Goal: Task Accomplishment & Management: Complete application form

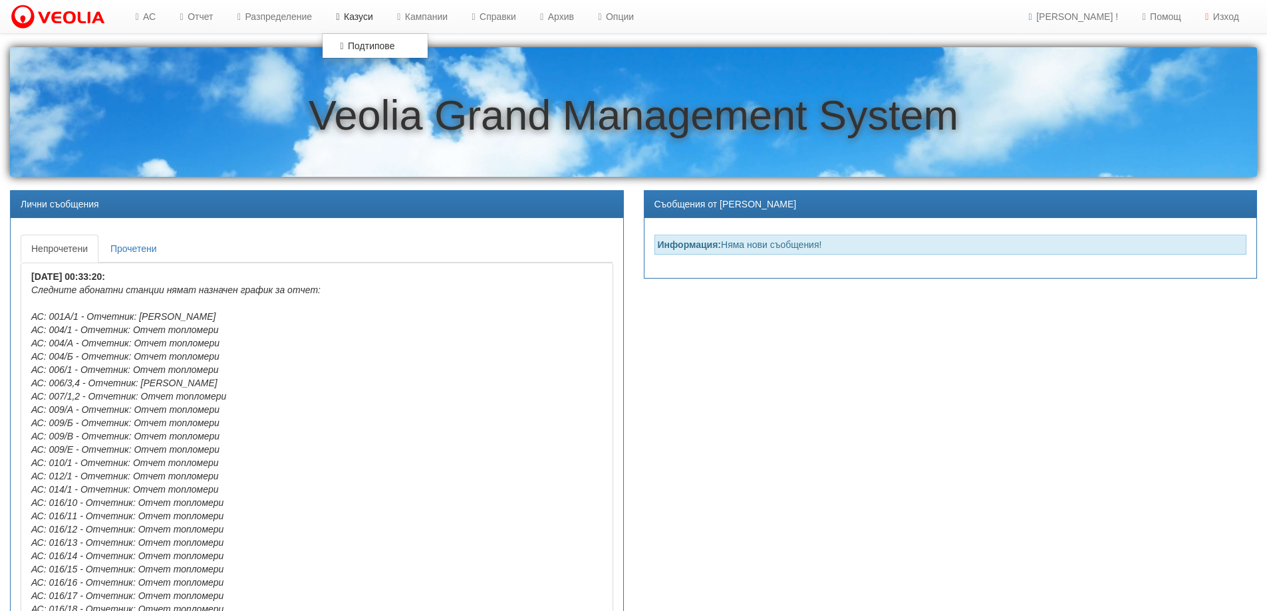
click at [359, 17] on link "Казуси" at bounding box center [352, 16] width 61 height 33
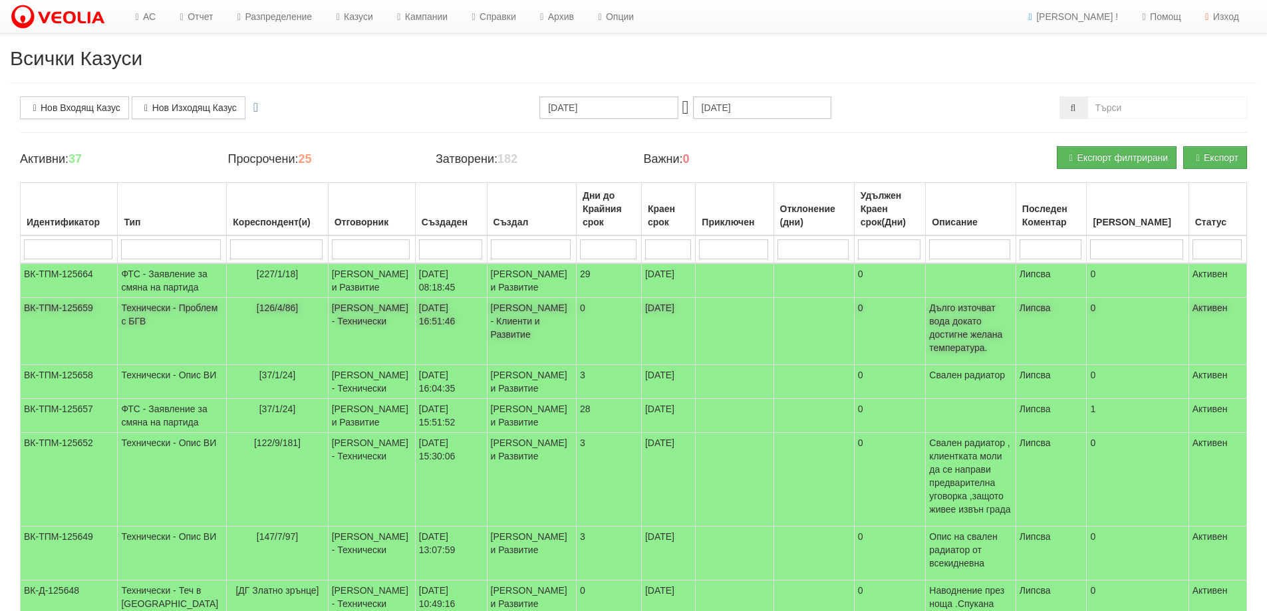
click at [260, 313] on span "[126/4/86]" at bounding box center [277, 308] width 41 height 11
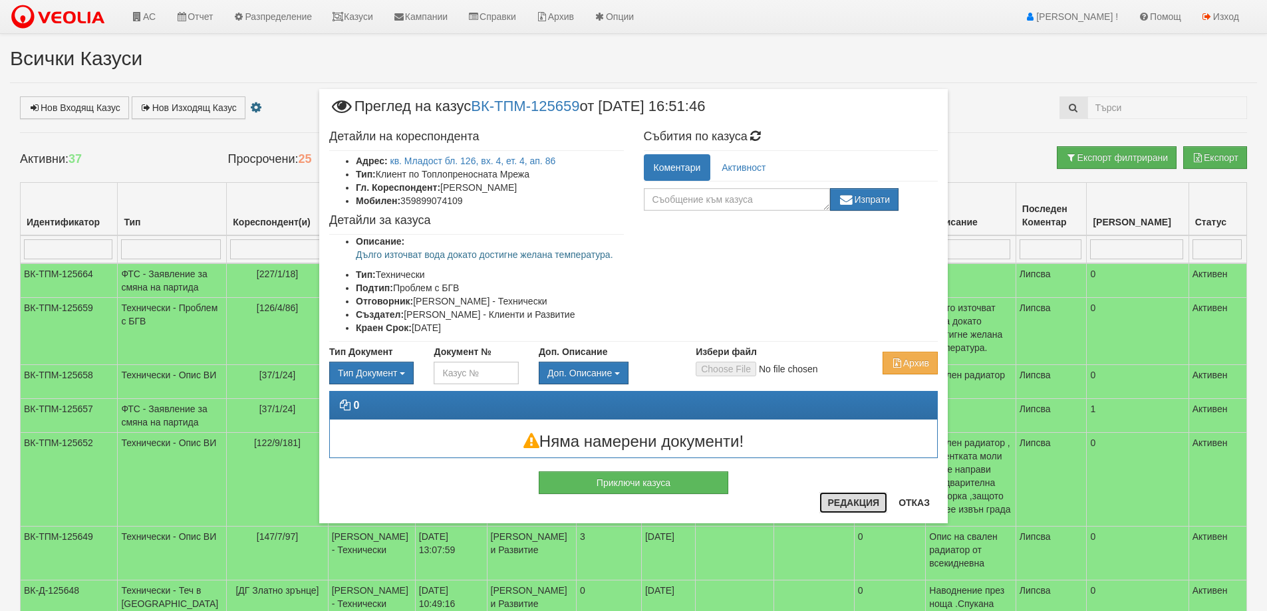
click at [850, 501] on button "Редакция" at bounding box center [854, 502] width 68 height 21
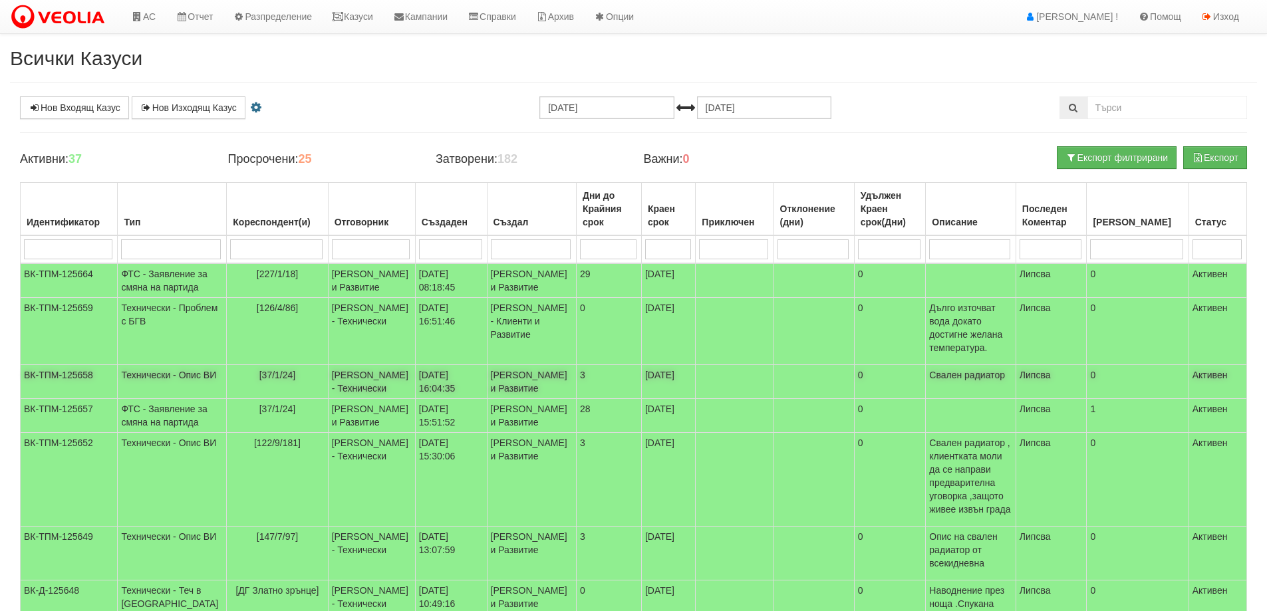
click at [259, 381] on span "[37/1/24]" at bounding box center [277, 375] width 37 height 11
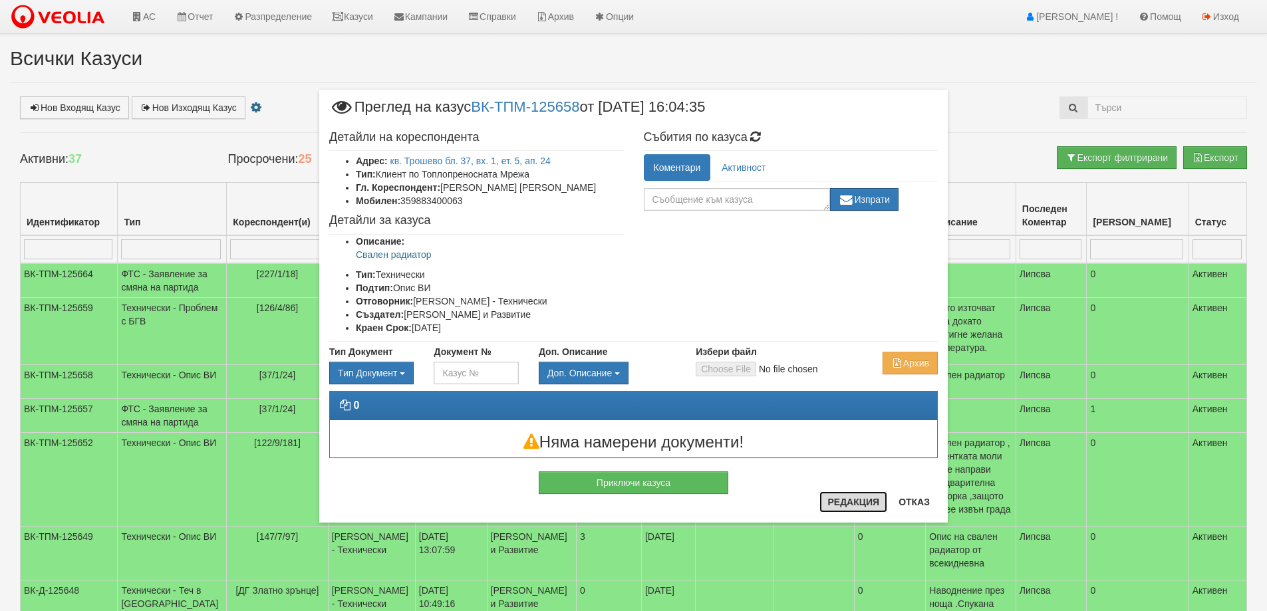
click at [856, 504] on button "Редакция" at bounding box center [854, 502] width 68 height 21
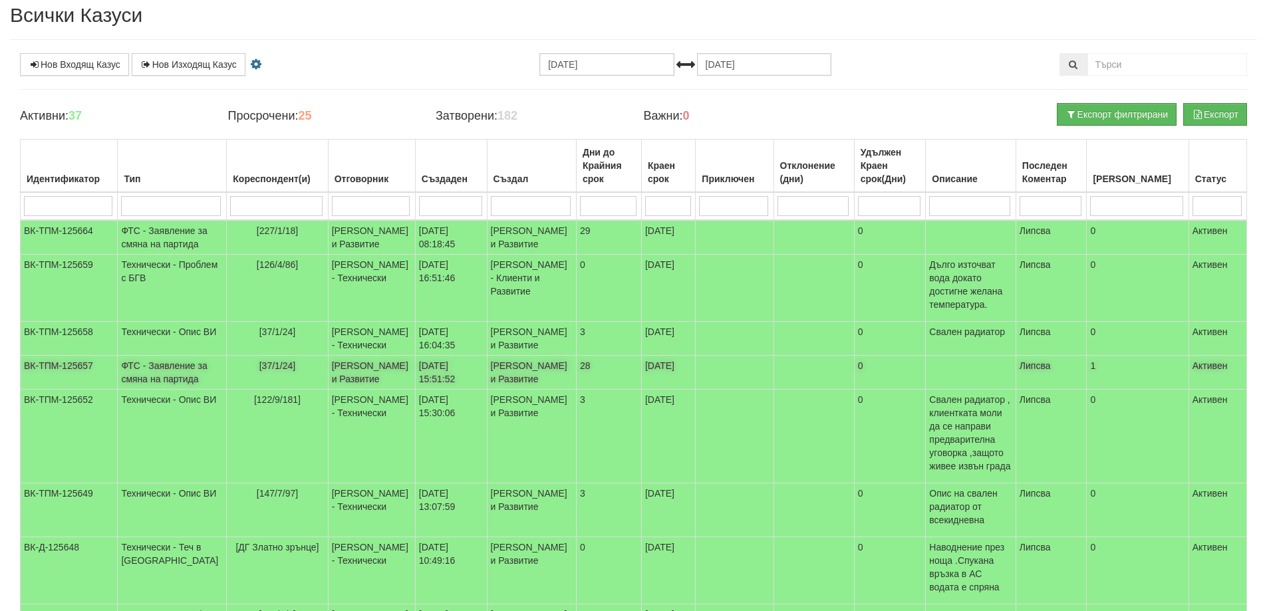
scroll to position [67, 0]
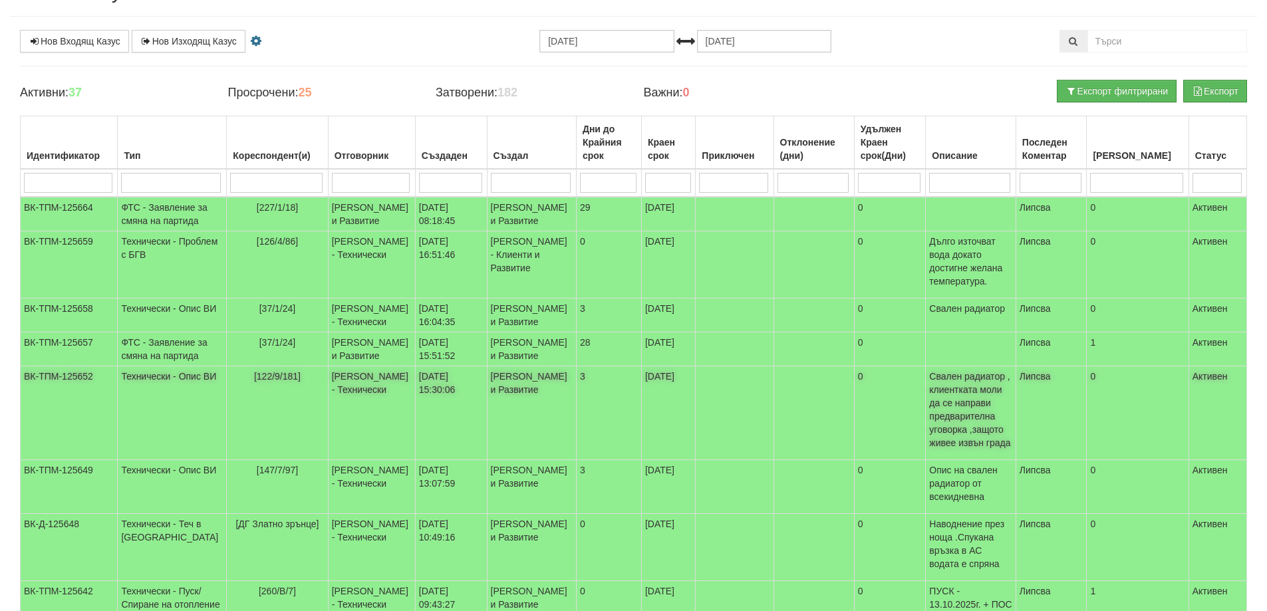
click at [254, 382] on span "[122/9/181]" at bounding box center [277, 376] width 47 height 11
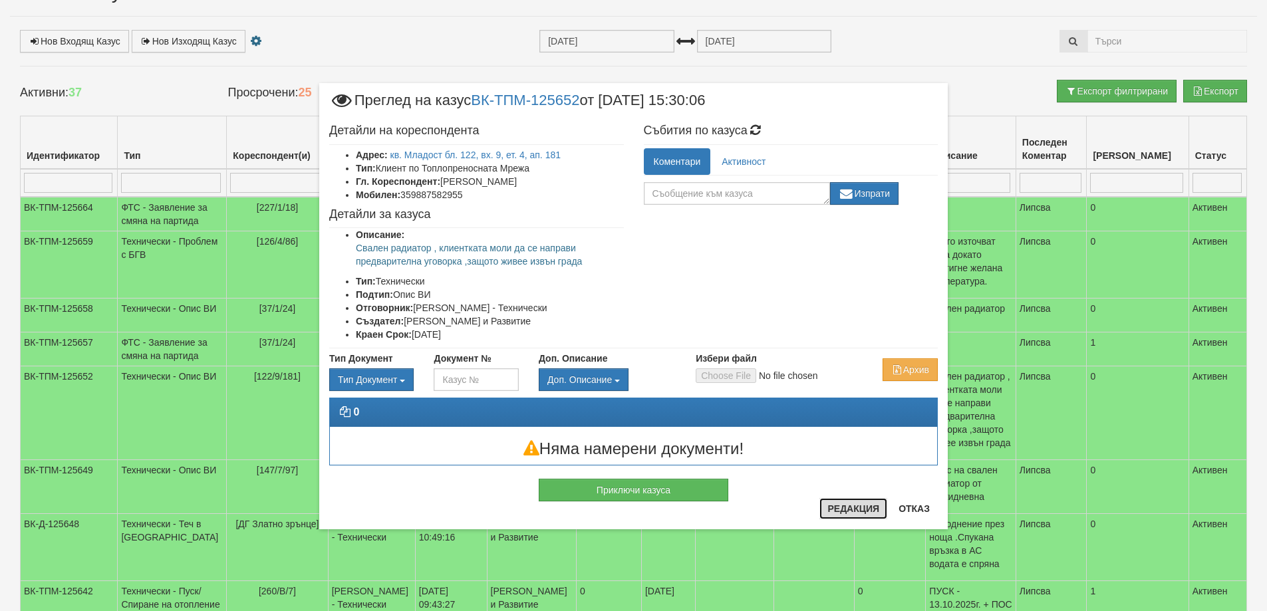
click at [843, 508] on button "Редакция" at bounding box center [854, 508] width 68 height 21
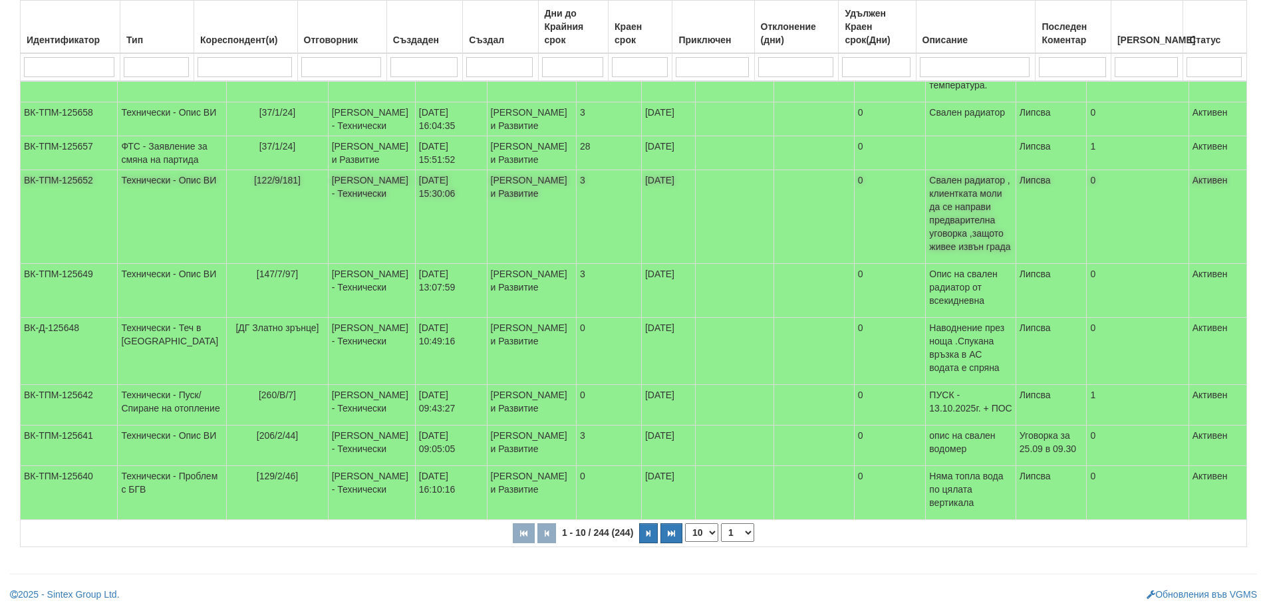
scroll to position [333, 0]
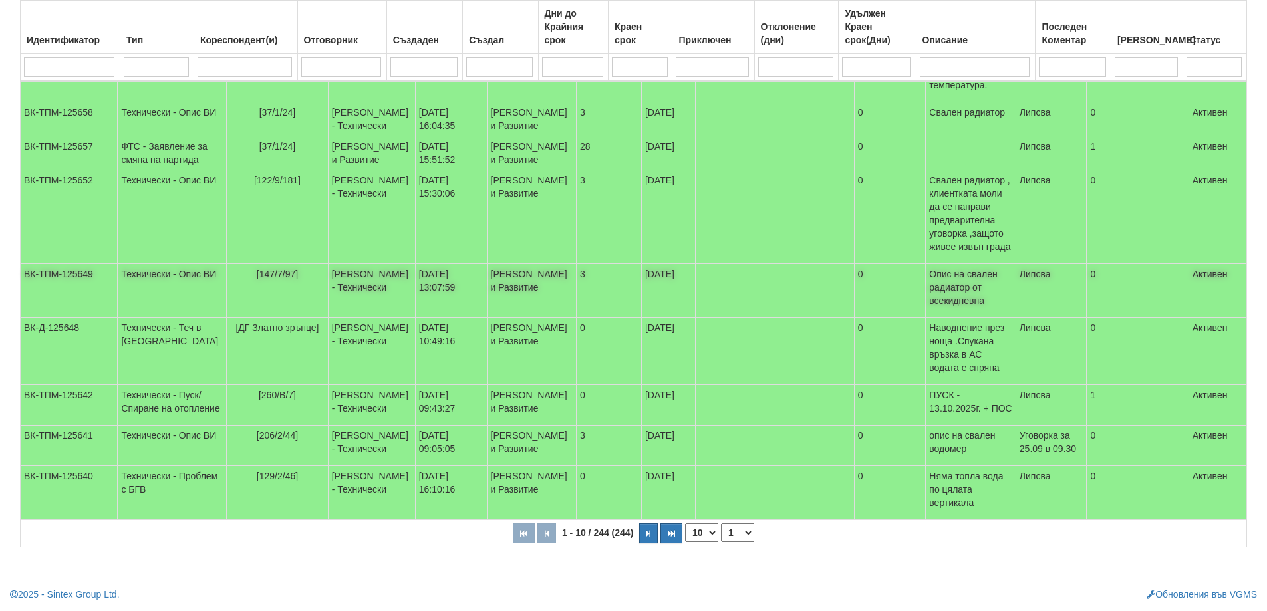
click at [257, 269] on span "[147/7/97]" at bounding box center [277, 274] width 41 height 11
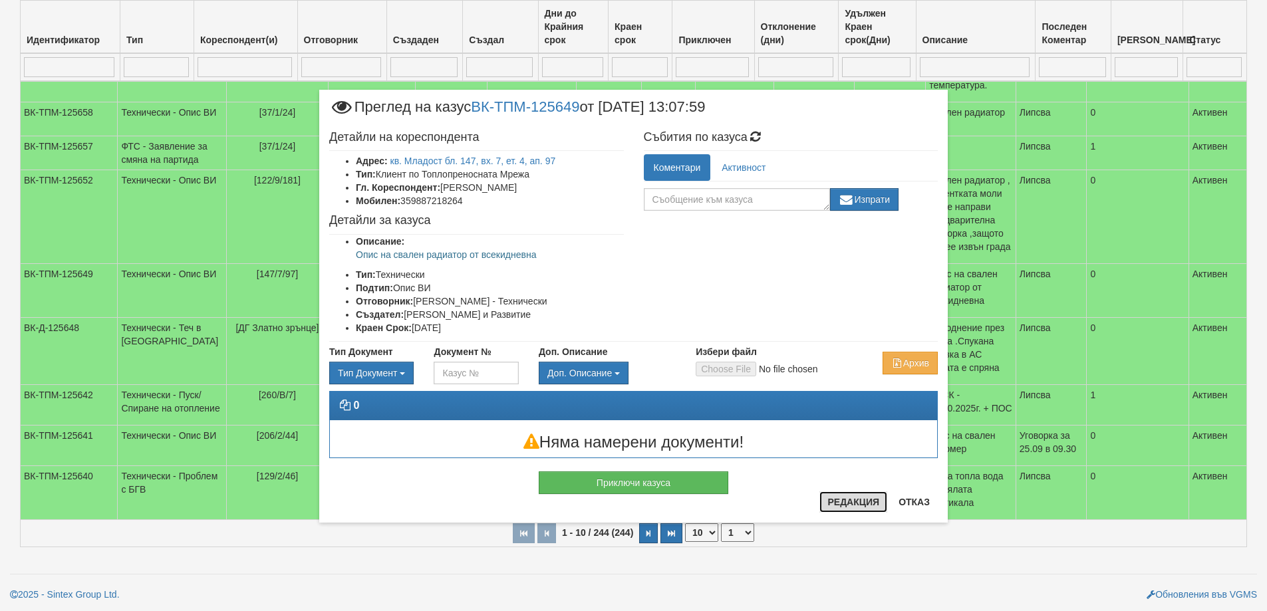
click at [855, 509] on button "Редакция" at bounding box center [854, 502] width 68 height 21
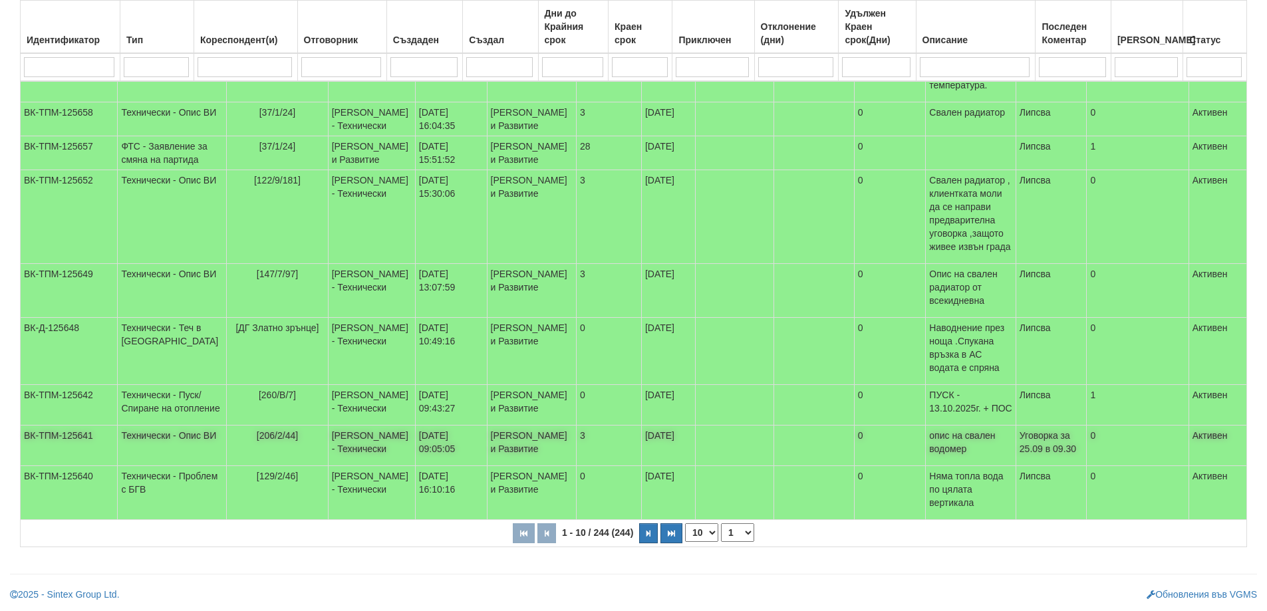
click at [257, 441] on span "[206/2/44]" at bounding box center [277, 435] width 41 height 11
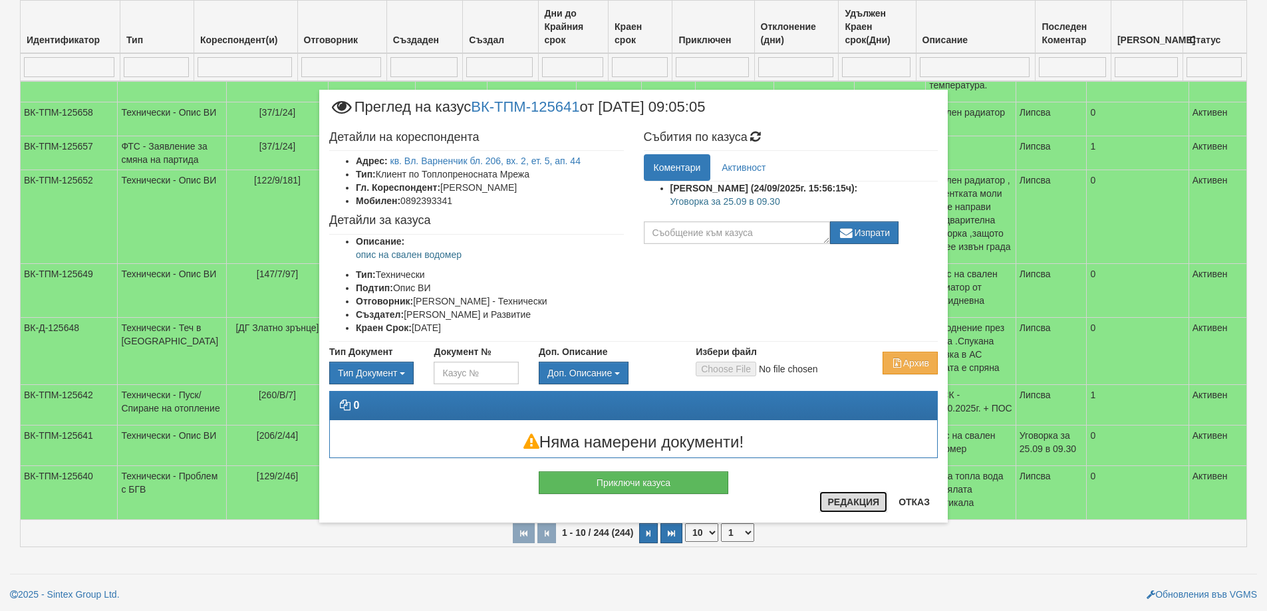
click at [836, 500] on button "Редакция" at bounding box center [854, 502] width 68 height 21
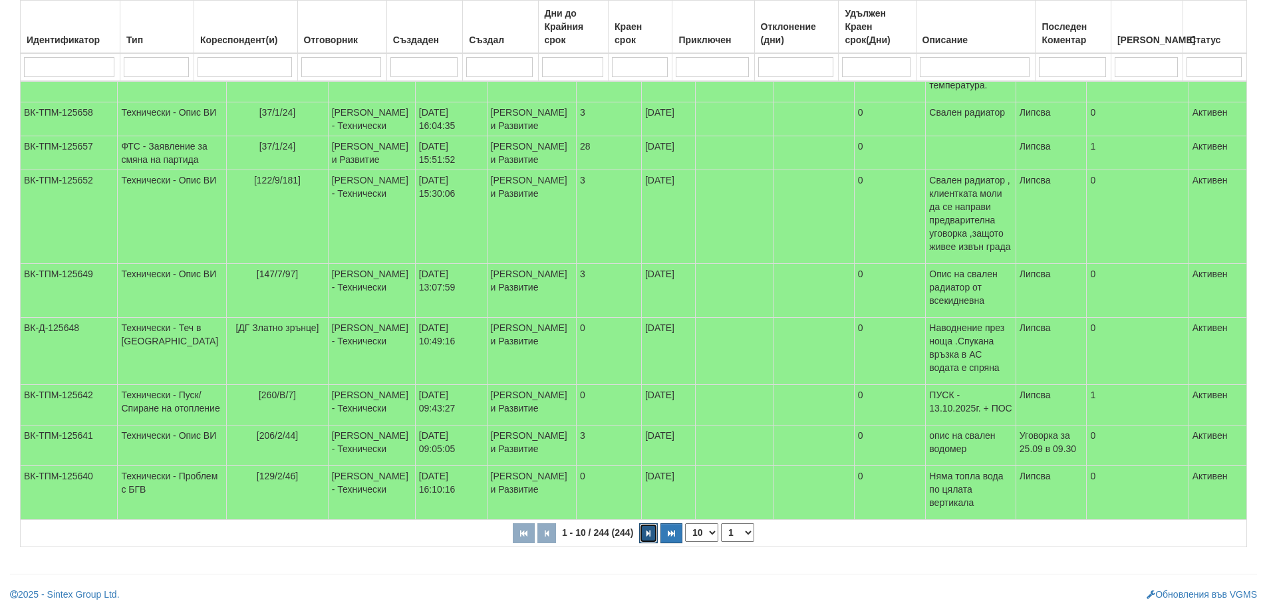
click at [647, 538] on icon "button" at bounding box center [649, 533] width 4 height 7
select select "2"
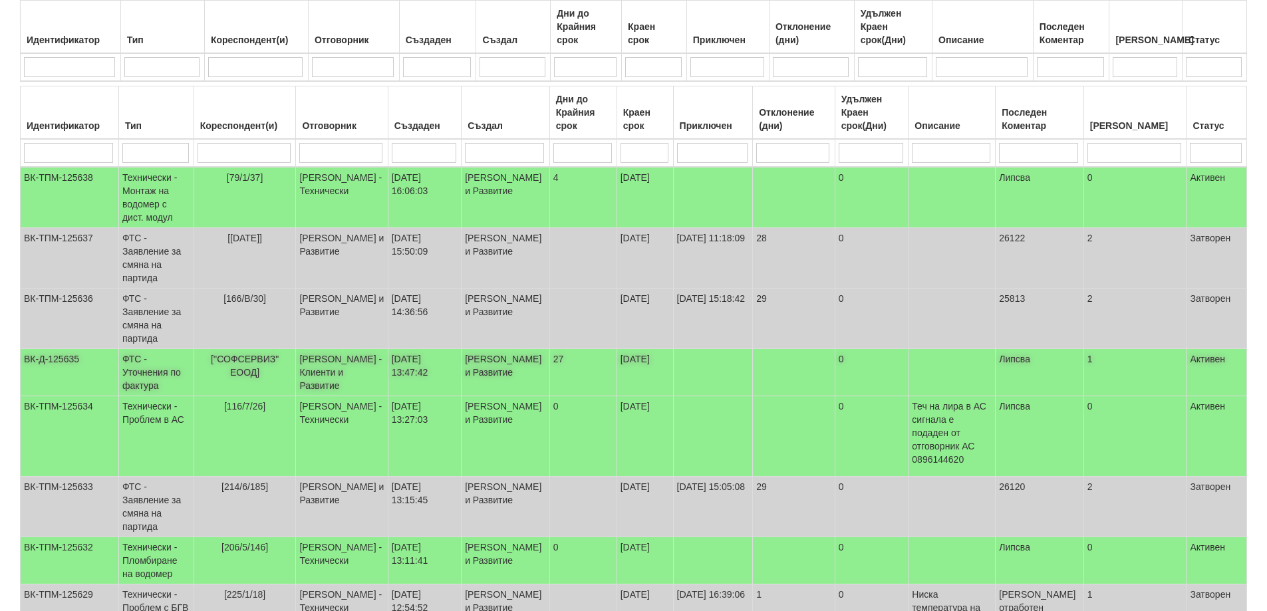
scroll to position [0, 0]
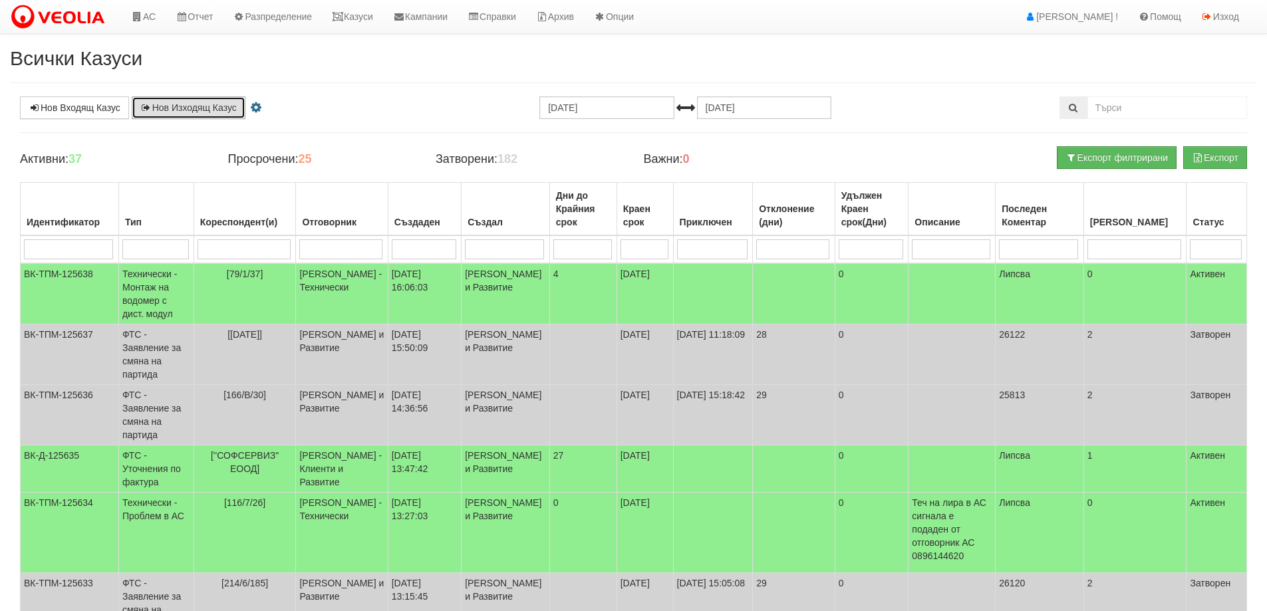
click at [196, 110] on link "Нов Изходящ Казус" at bounding box center [189, 107] width 114 height 23
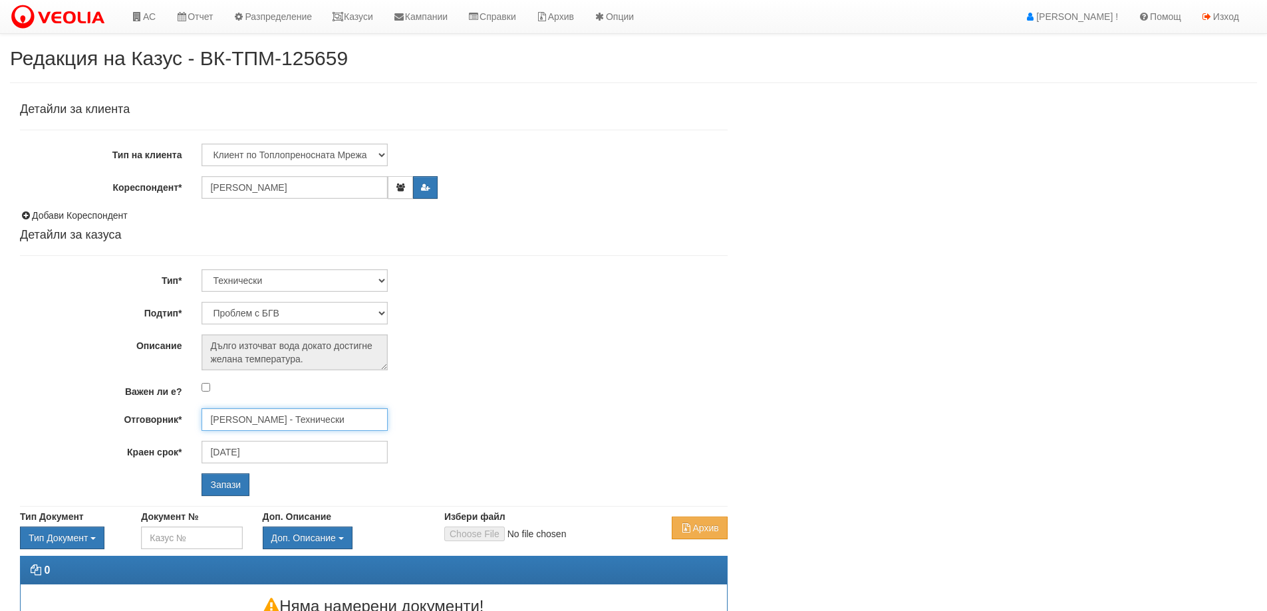
click at [265, 415] on input "[PERSON_NAME] - Технически" at bounding box center [295, 419] width 186 height 23
type input "D"
type input "[PERSON_NAME]"
click at [262, 437] on div "[PERSON_NAME] - Технически" at bounding box center [582, 440] width 758 height 17
type input "[PERSON_NAME] - Технически"
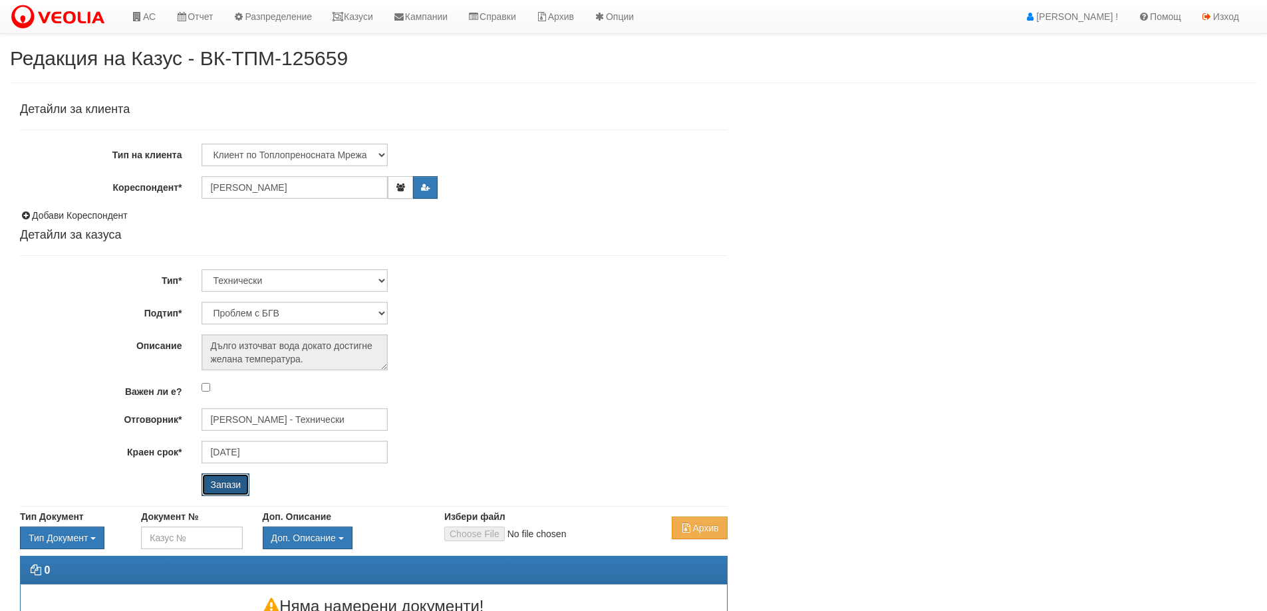
click at [224, 485] on input "Запази" at bounding box center [226, 485] width 48 height 23
select select "Опис ВИ"
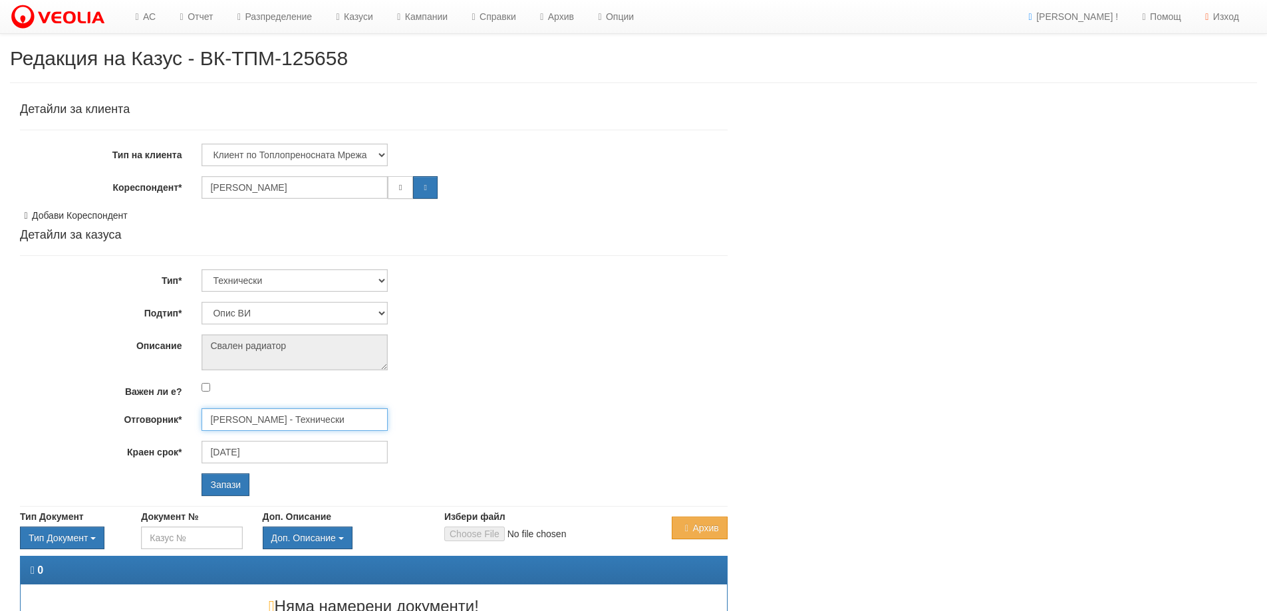
click at [231, 417] on input "[PERSON_NAME] - Технически" at bounding box center [295, 419] width 186 height 23
click at [241, 438] on div "Диян Стоянов - Технически" at bounding box center [582, 440] width 758 height 17
type input "Диян Стоянов - Технически"
click at [236, 487] on input "Запази" at bounding box center [226, 485] width 48 height 23
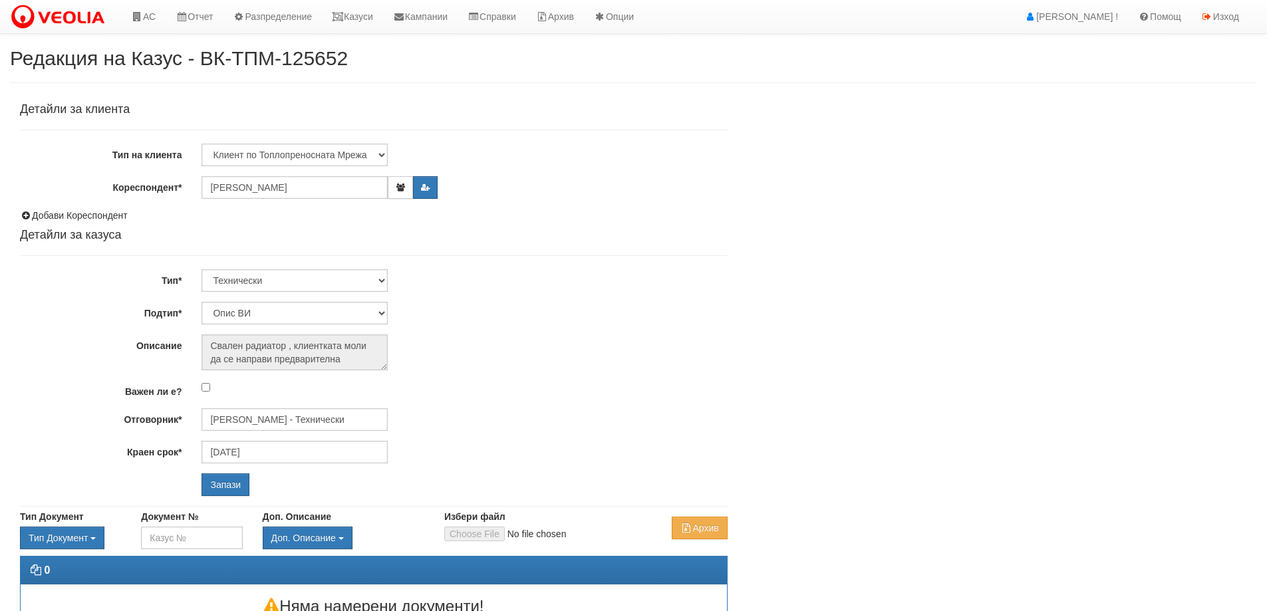
select select "Опис ВИ"
click at [323, 415] on input "[PERSON_NAME] - Технически" at bounding box center [295, 419] width 186 height 23
click at [307, 454] on div "[PERSON_NAME] - Технически" at bounding box center [582, 456] width 758 height 17
type input "[PERSON_NAME] - Технически"
click at [220, 488] on input "Запази" at bounding box center [226, 485] width 48 height 23
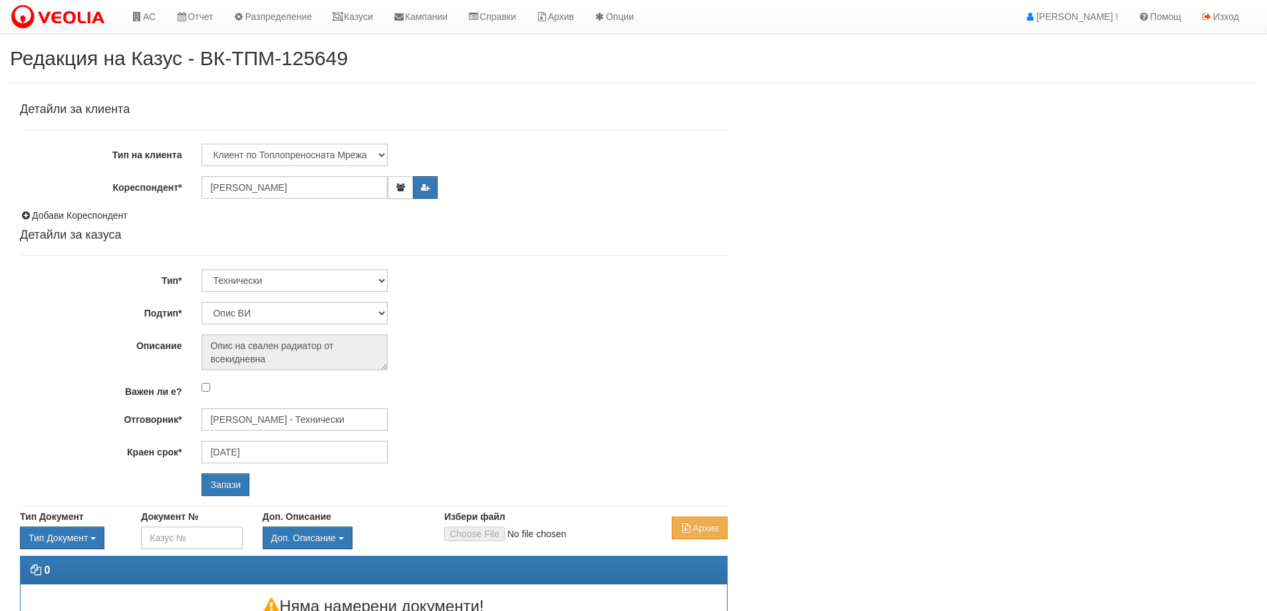
select select "Опис ВИ"
click at [280, 418] on input "[PERSON_NAME] - Технически" at bounding box center [295, 419] width 186 height 23
click at [284, 456] on div "[PERSON_NAME] - Технически" at bounding box center [582, 456] width 758 height 17
type input "[PERSON_NAME] - Технически"
click at [232, 481] on input "Запази" at bounding box center [226, 485] width 48 height 23
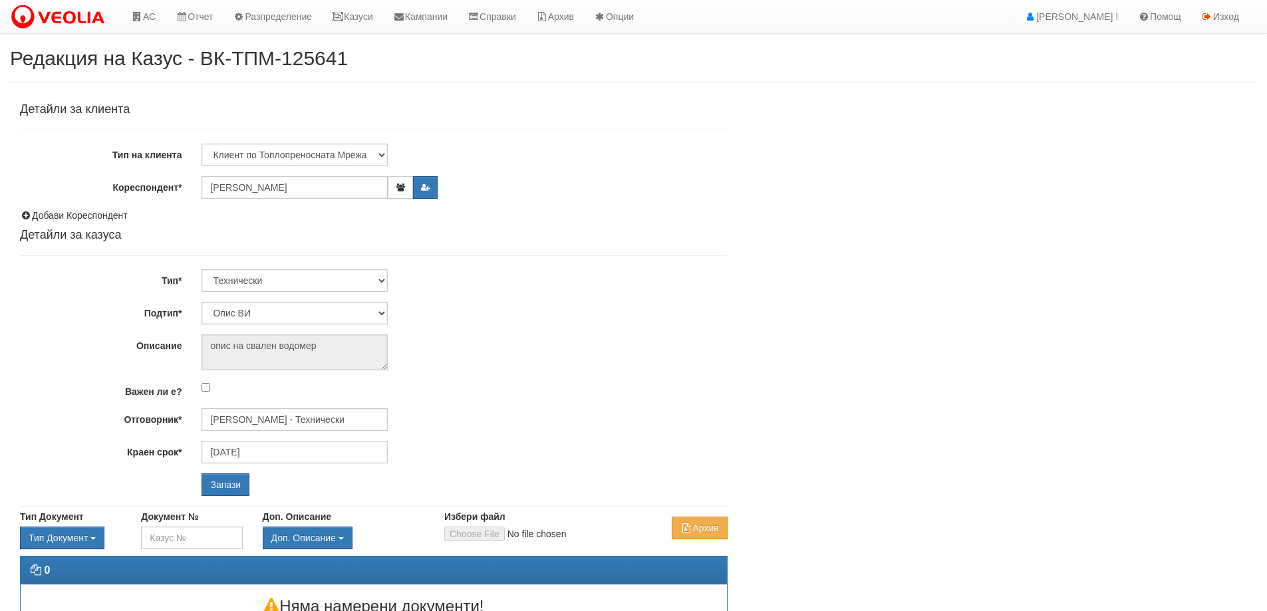
select select "Опис ВИ"
click at [333, 413] on input "[PERSON_NAME] - Технически" at bounding box center [295, 419] width 186 height 23
click at [310, 440] on div "[PERSON_NAME] - Технически" at bounding box center [582, 440] width 758 height 17
type input "[PERSON_NAME] - Технически"
click at [240, 487] on input "Запази" at bounding box center [226, 485] width 48 height 23
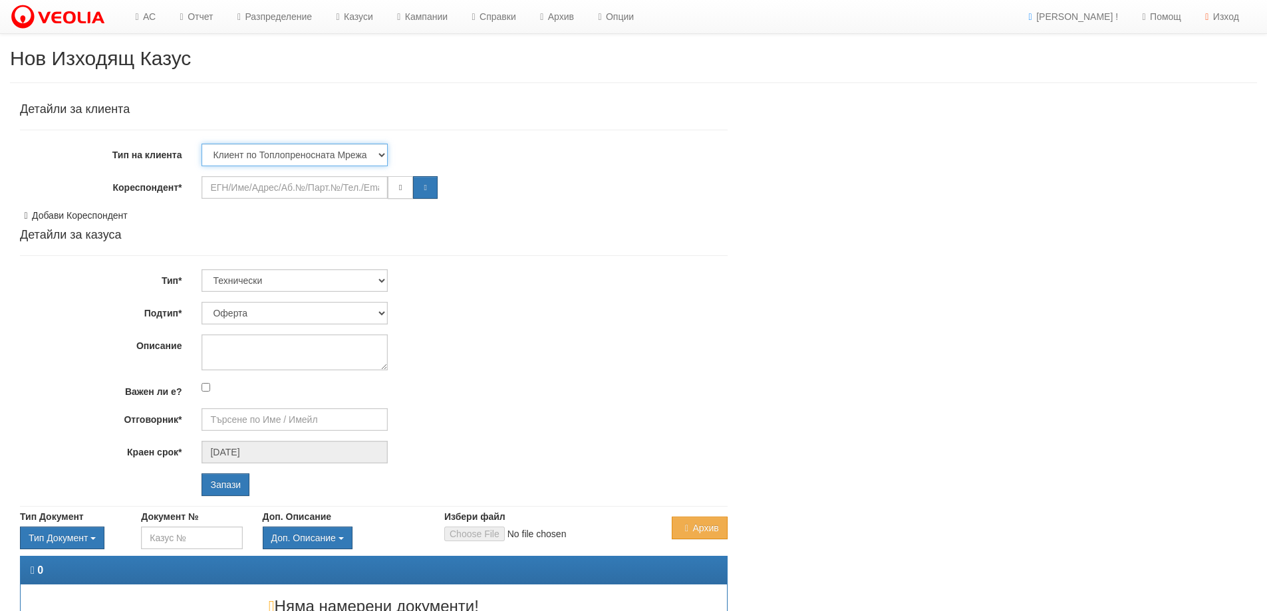
click at [309, 151] on select "Клиент по Топлопреносната Мрежа Институция Партньори Други" at bounding box center [295, 155] width 186 height 23
select select "Institution"
click at [202, 144] on select "Клиент по Топлопреносната Мрежа Институция Партньори Други" at bounding box center [295, 155] width 186 height 23
click at [289, 194] on input "Кореспондент*" at bounding box center [295, 187] width 186 height 23
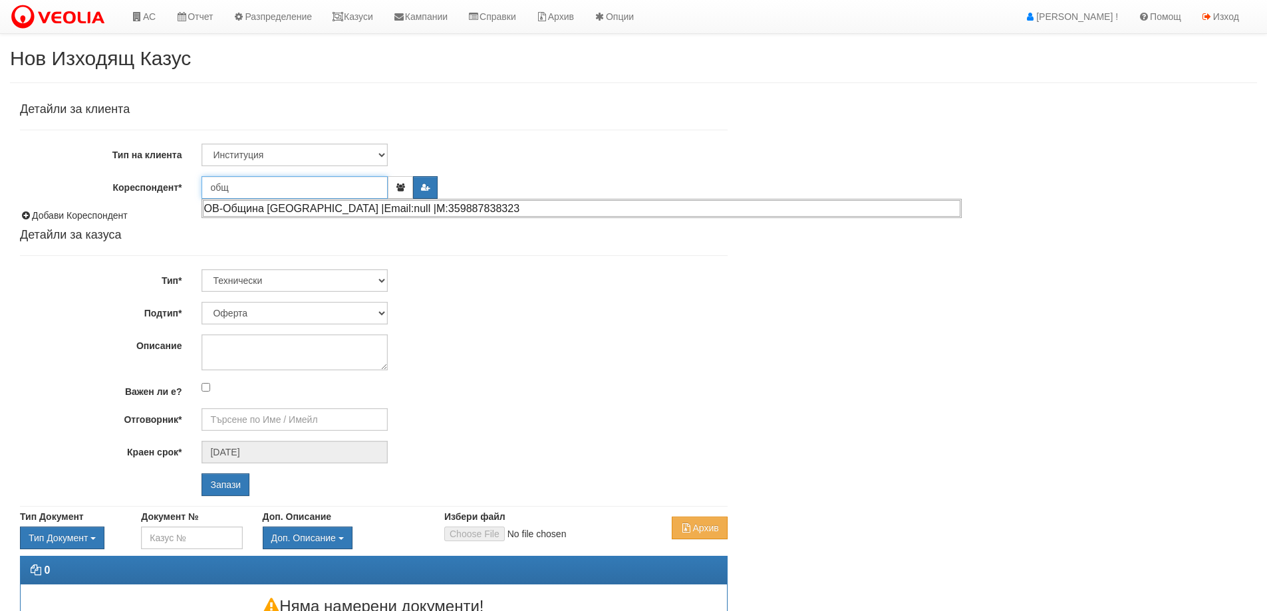
click at [292, 204] on div "ОВ-Община Варна |Email:null |М:359887838323" at bounding box center [582, 208] width 758 height 17
type input "ОВ-Община Варна"
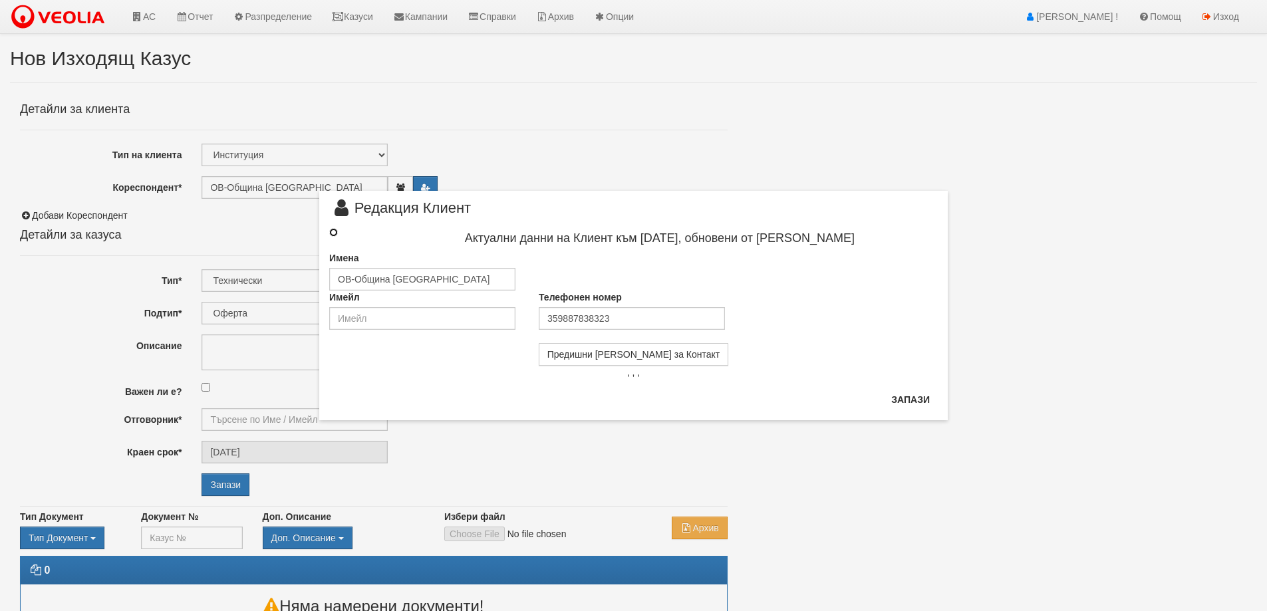
click at [332, 233] on input "radio" at bounding box center [333, 232] width 9 height 9
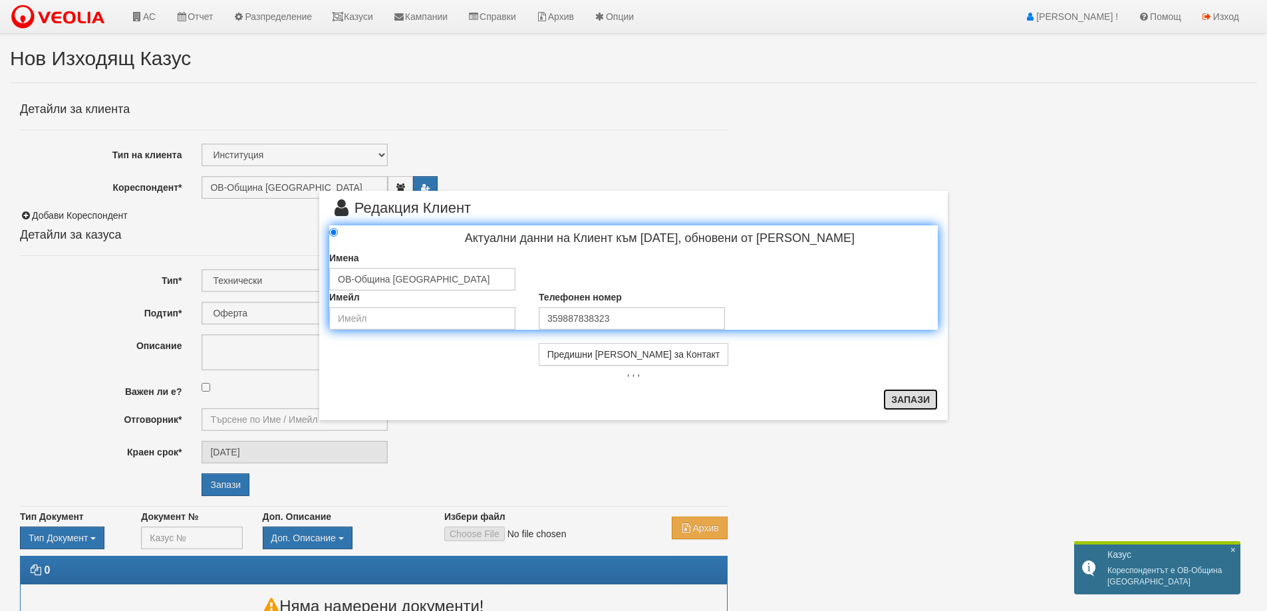
click at [907, 399] on button "Запази" at bounding box center [911, 399] width 55 height 21
radio input "true"
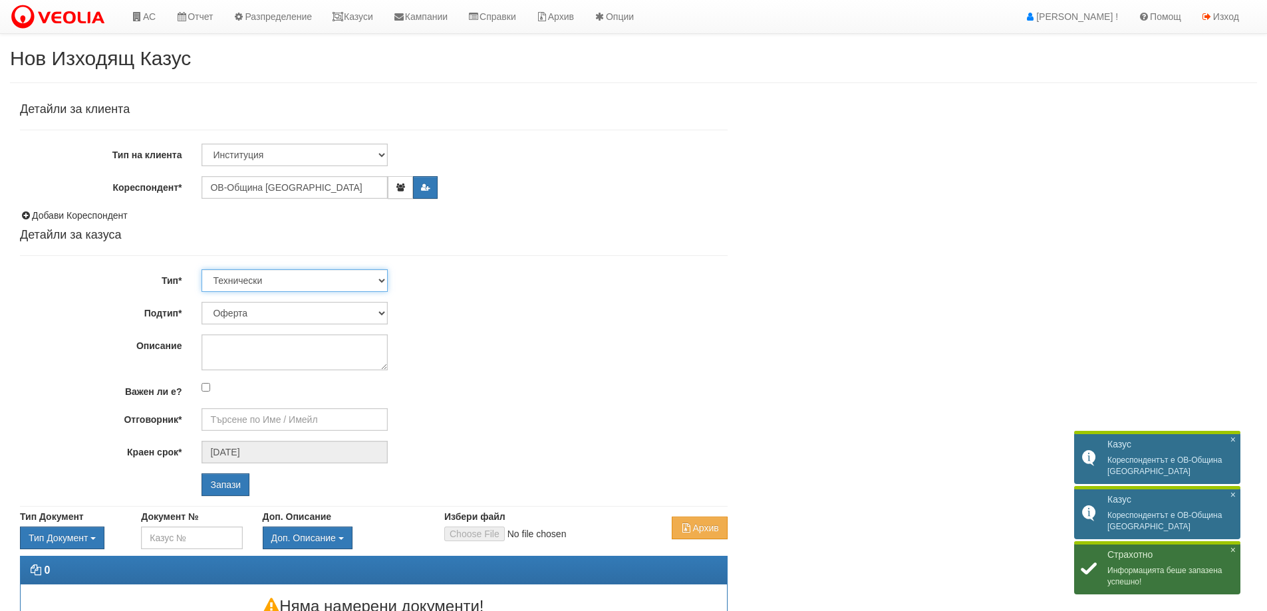
click at [273, 278] on select "Технически ФТС Търговски Административен Производствен Експлоатационен Финансов…" at bounding box center [295, 280] width 186 height 23
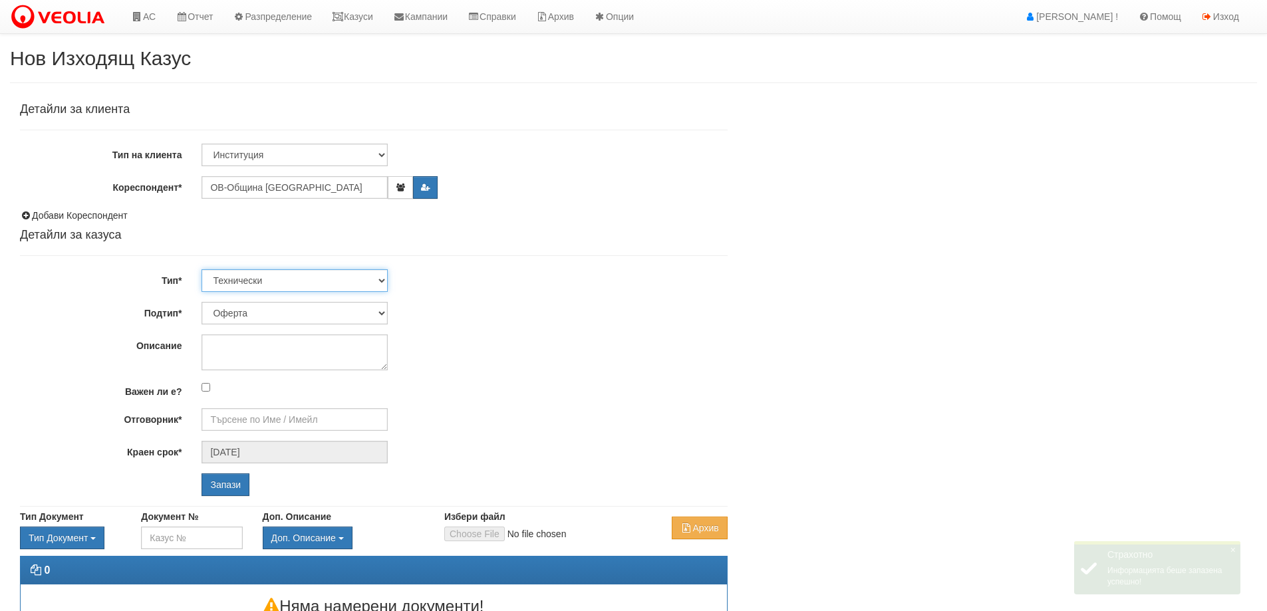
select select "3"
click at [202, 269] on select "Технически ФТС Търговски Административен Производствен Експлоатационен Финансов…" at bounding box center [295, 280] width 186 height 23
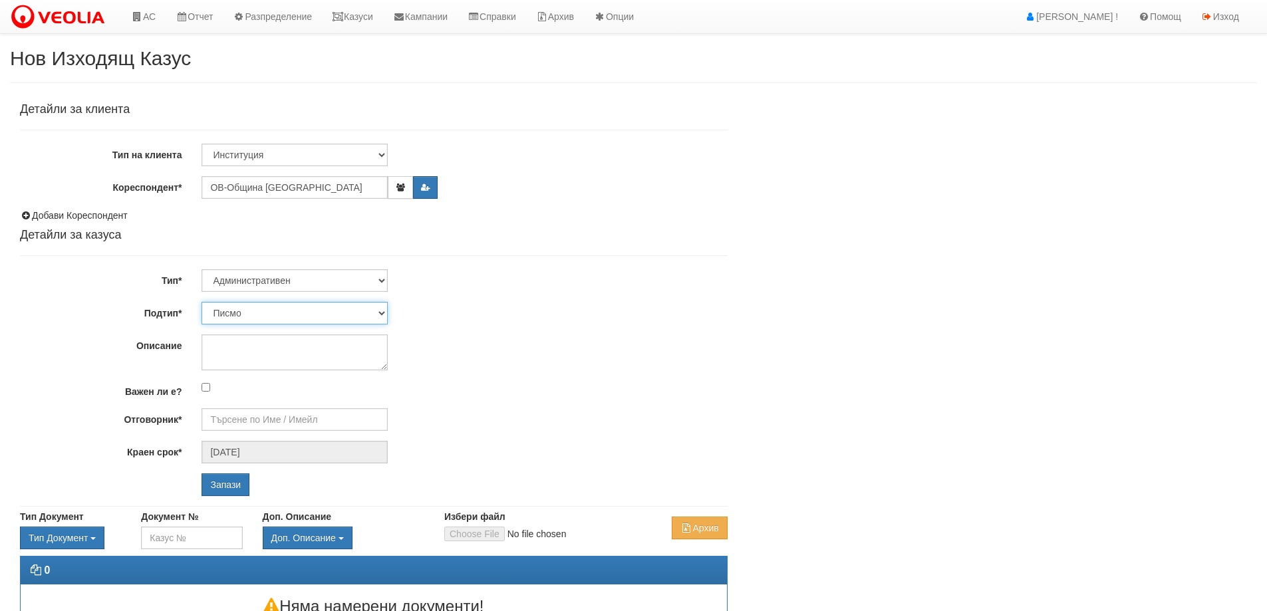
click at [289, 321] on select "Писмо Възлагателно писмо Придружително писмо Доклад Уведомление Декларация Заяв…" at bounding box center [295, 313] width 186 height 23
select select "Уведомление"
click at [202, 302] on select "Писмо Възлагателно писмо Придружително писмо Доклад Уведомление Декларация Заяв…" at bounding box center [295, 313] width 186 height 23
click at [270, 350] on textarea "Описание" at bounding box center [295, 353] width 186 height 36
paste textarea "Авариен ремонт зад блок 144 вход 9 кв.Младост"
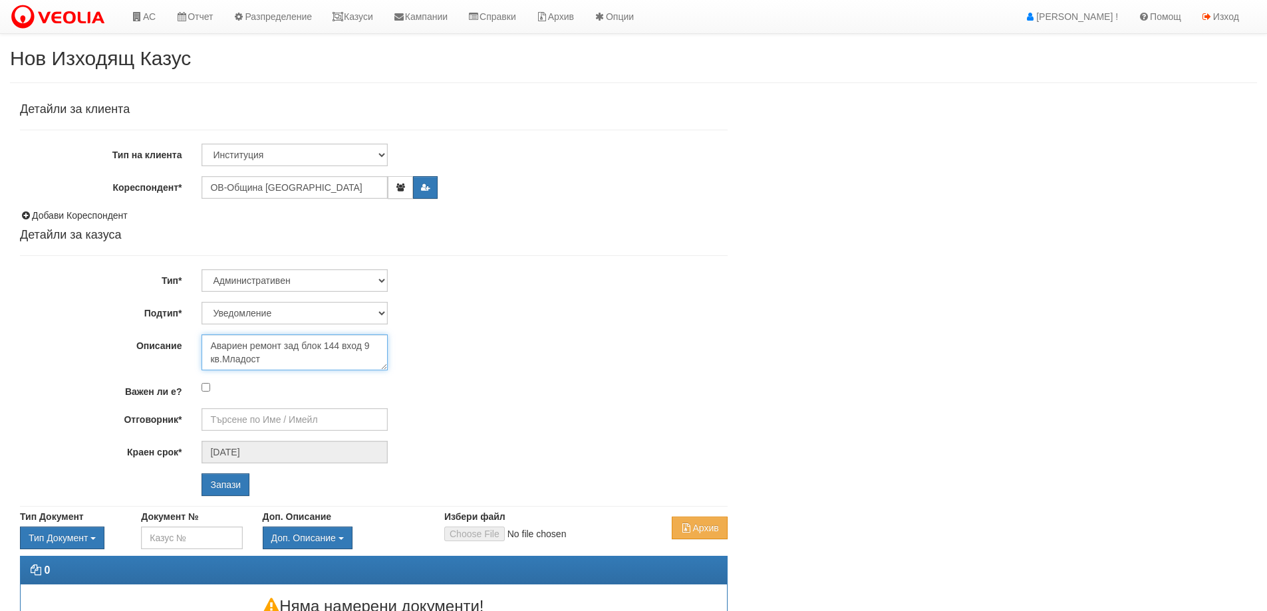
type textarea "Авариен ремонт зад блок 144 вход 9 кв.Младост"
click at [267, 419] on input "Отговорник*" at bounding box center [295, 419] width 186 height 23
click at [265, 438] on div "[PERSON_NAME] - Технически" at bounding box center [582, 440] width 758 height 17
type input "[PERSON_NAME] - Технически"
click at [236, 480] on input "Запази" at bounding box center [226, 485] width 48 height 23
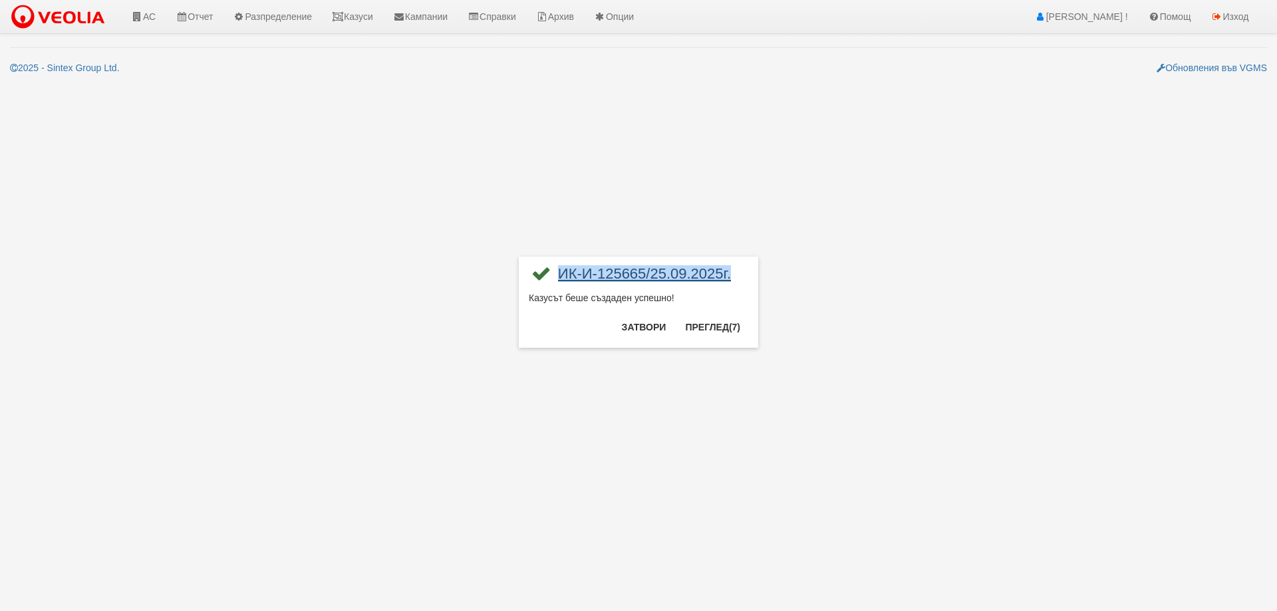
drag, startPoint x: 736, startPoint y: 277, endPoint x: 559, endPoint y: 275, distance: 177.6
click at [559, 275] on div "ИК-И-125665/25.09.2025г." at bounding box center [639, 279] width 220 height 25
copy link "ИК-И-125665/25.09.2025г."
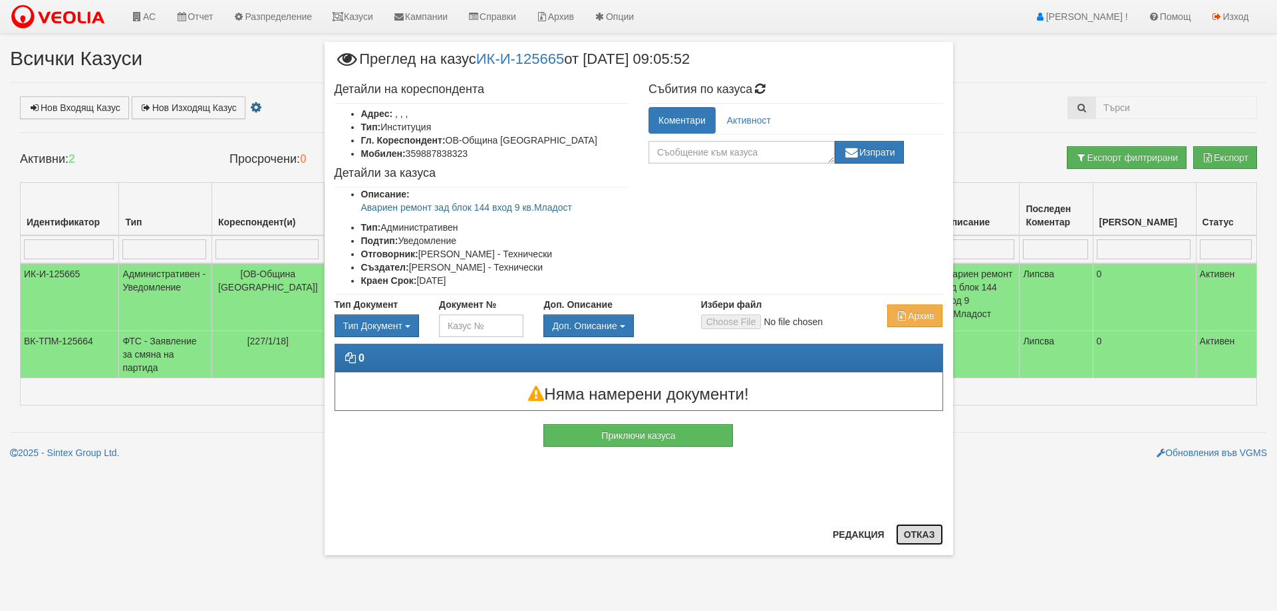
click at [937, 534] on button "Отказ" at bounding box center [919, 534] width 47 height 21
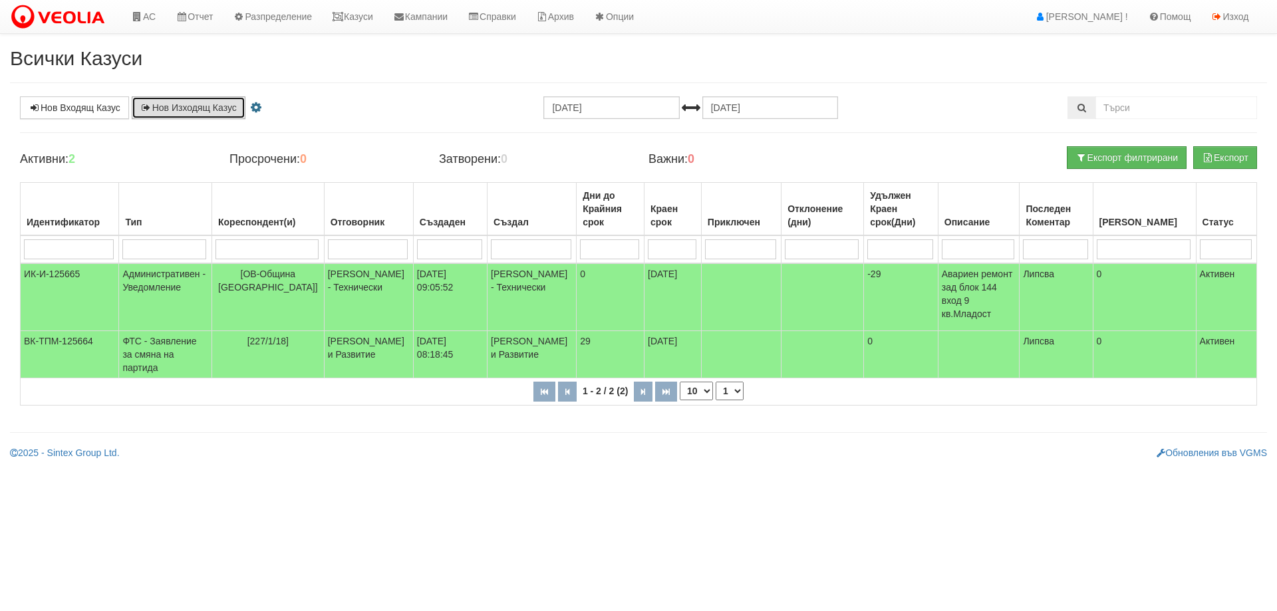
click at [219, 102] on link "Нов Изходящ Казус" at bounding box center [189, 107] width 114 height 23
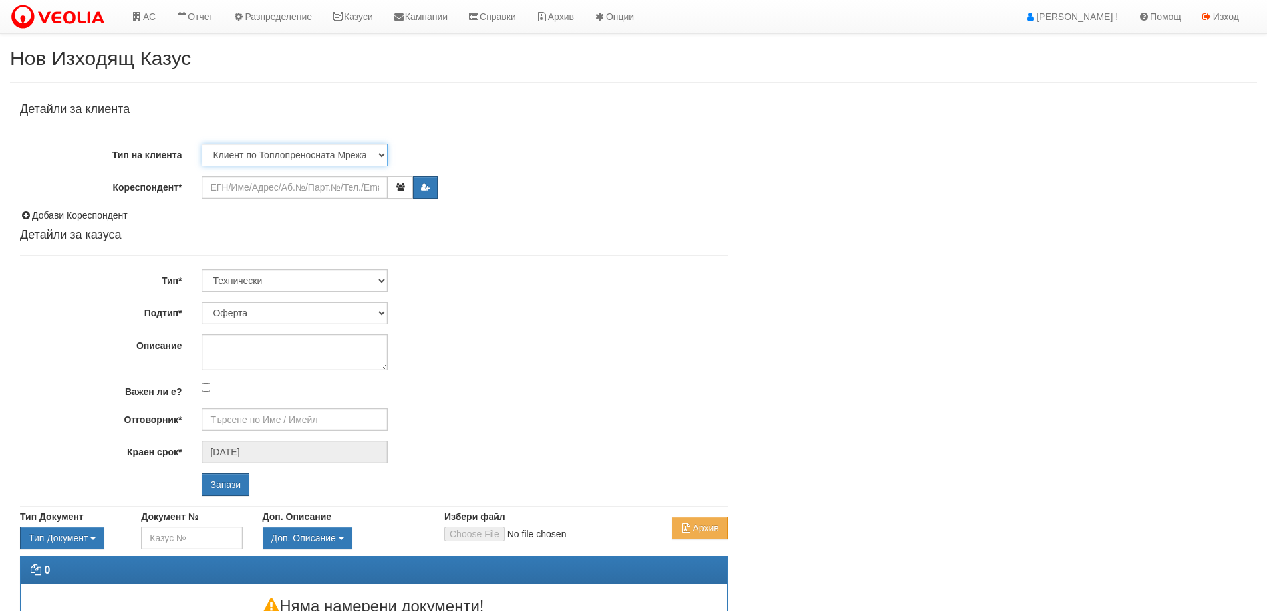
click at [265, 152] on select "Клиент по Топлопреносната Мрежа Институция Партньори Други" at bounding box center [295, 155] width 186 height 23
select select "Other"
click at [202, 144] on select "Клиент по Топлопреносната Мрежа Институция Партньори Други" at bounding box center [295, 155] width 186 height 23
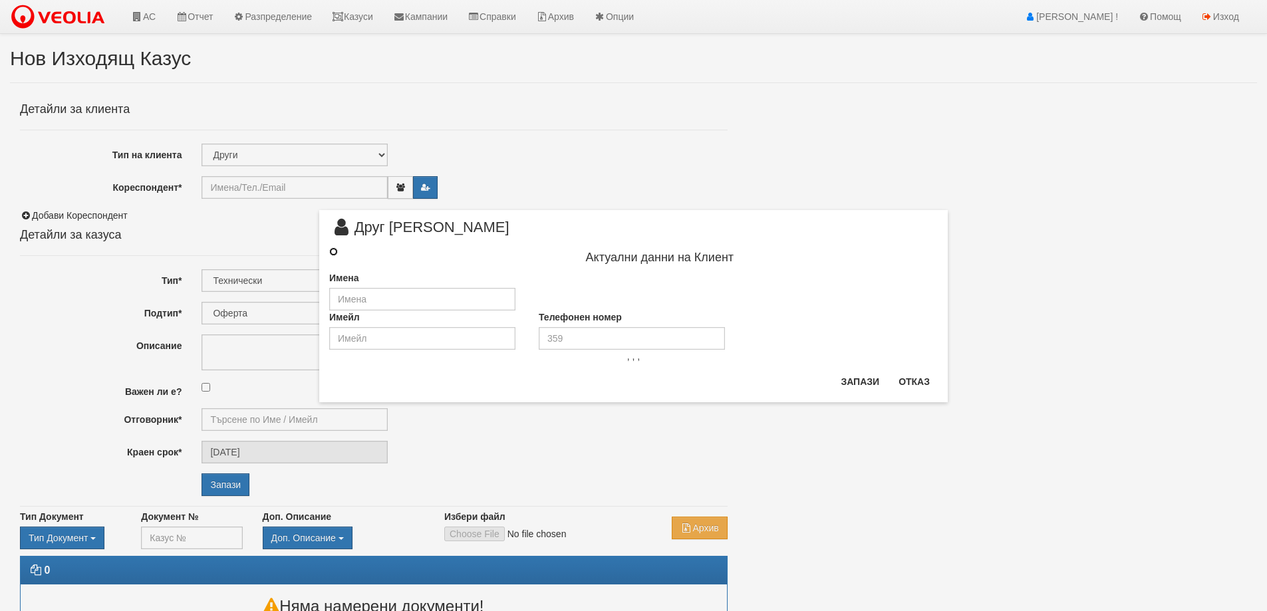
click at [337, 251] on input "radio" at bounding box center [333, 251] width 9 height 9
radio input "true"
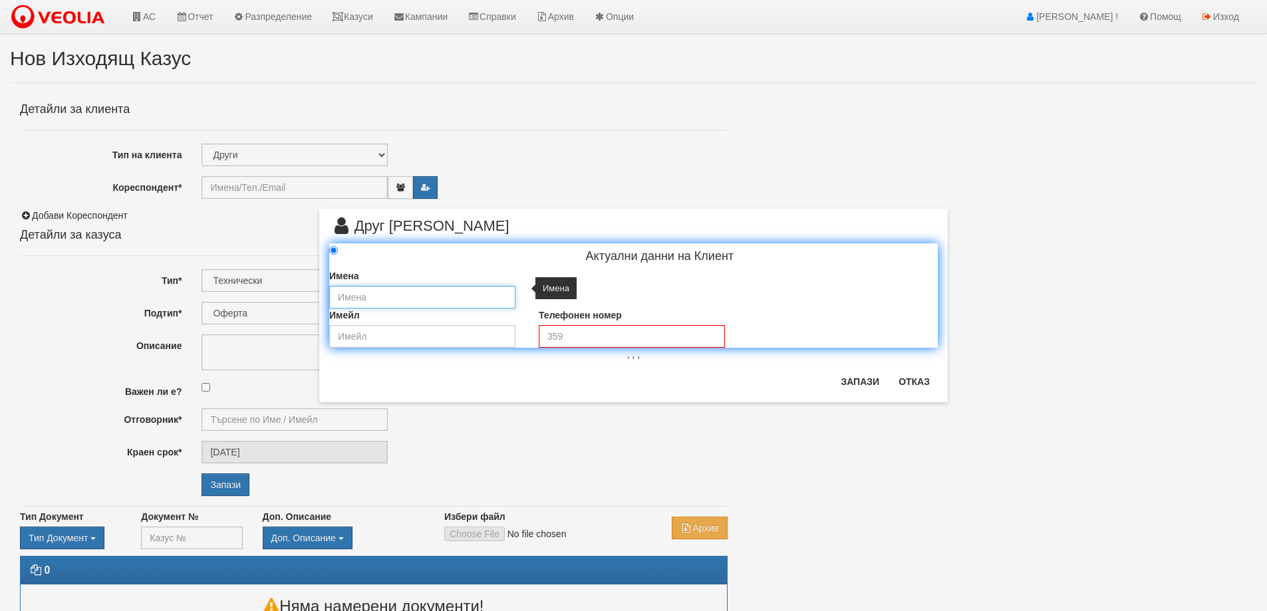
click at [364, 294] on input "text" at bounding box center [422, 297] width 186 height 23
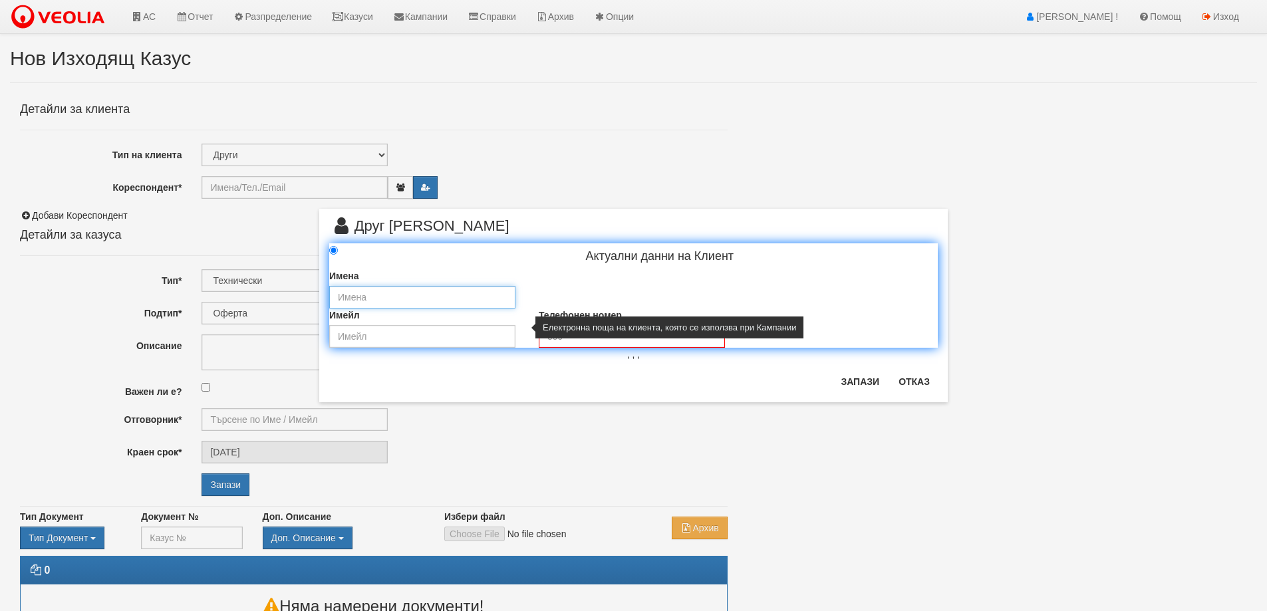
type input "„ЕТ [PERSON_NAME]“"
click at [401, 333] on input "email" at bounding box center [422, 336] width 186 height 23
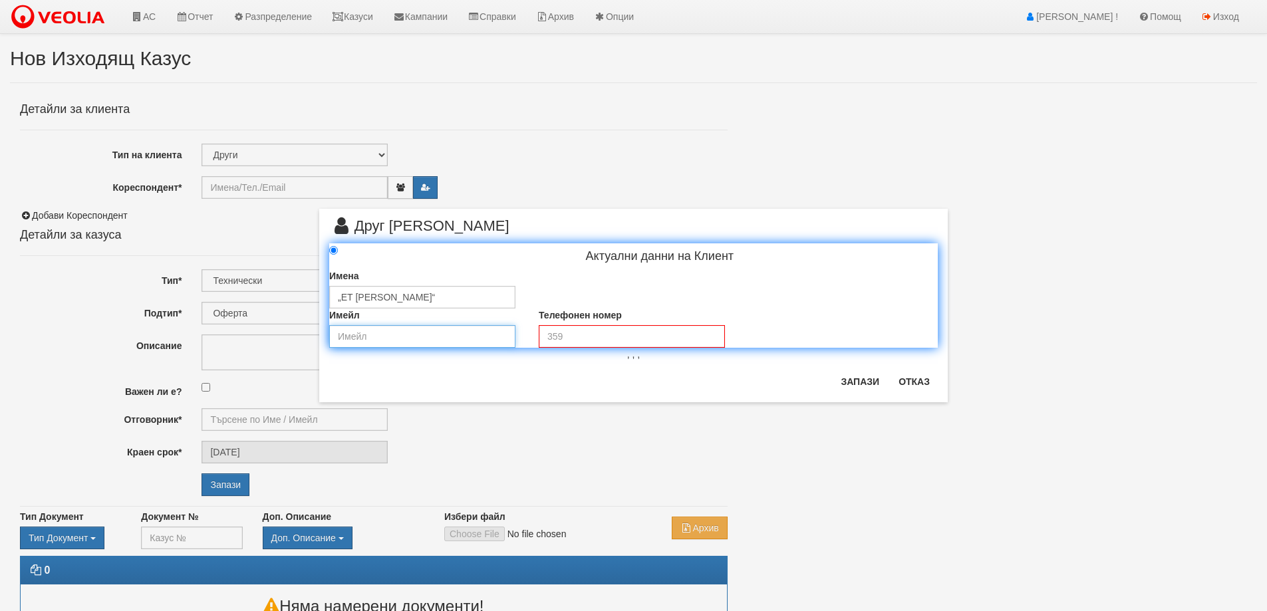
type input "[EMAIL_ADDRESS][DOMAIN_NAME]"
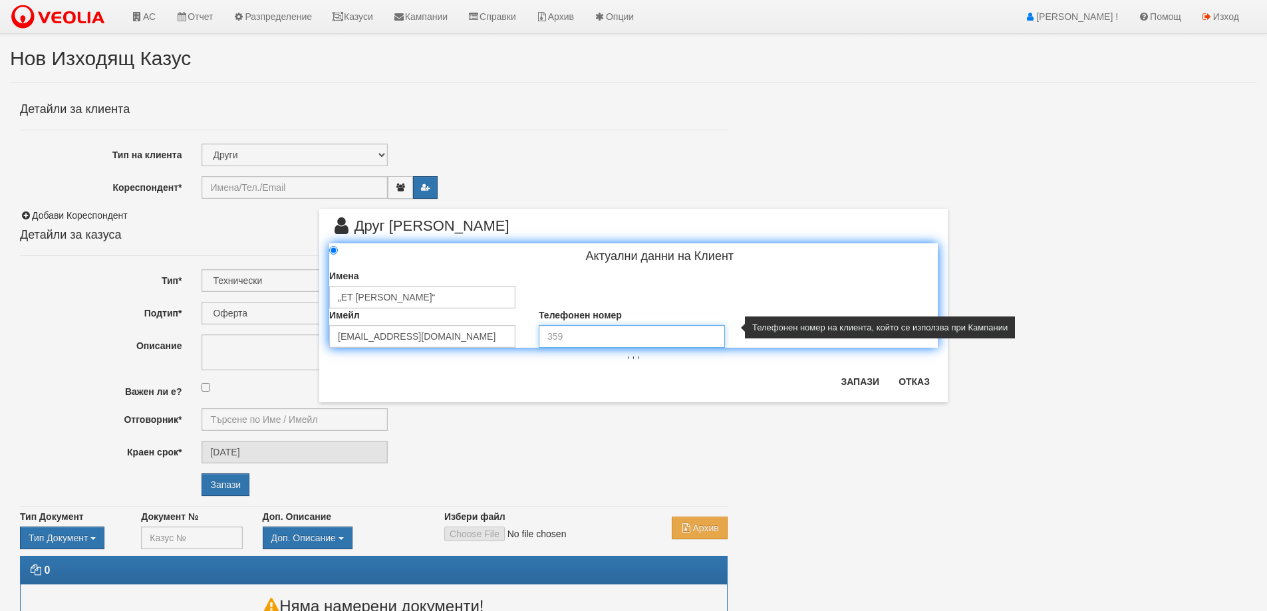
click at [605, 328] on input "tel" at bounding box center [632, 336] width 186 height 23
type input "0888 247 073"
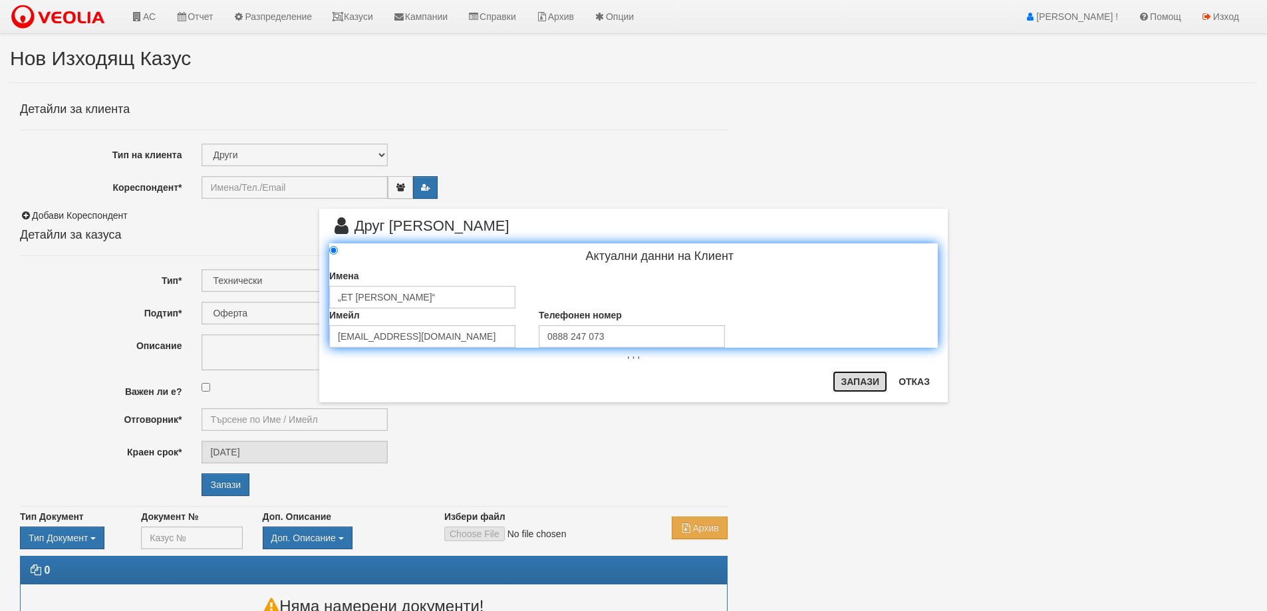
click at [856, 378] on button "Запази" at bounding box center [860, 381] width 55 height 21
type input "„ЕТ [PERSON_NAME]“"
radio input "true"
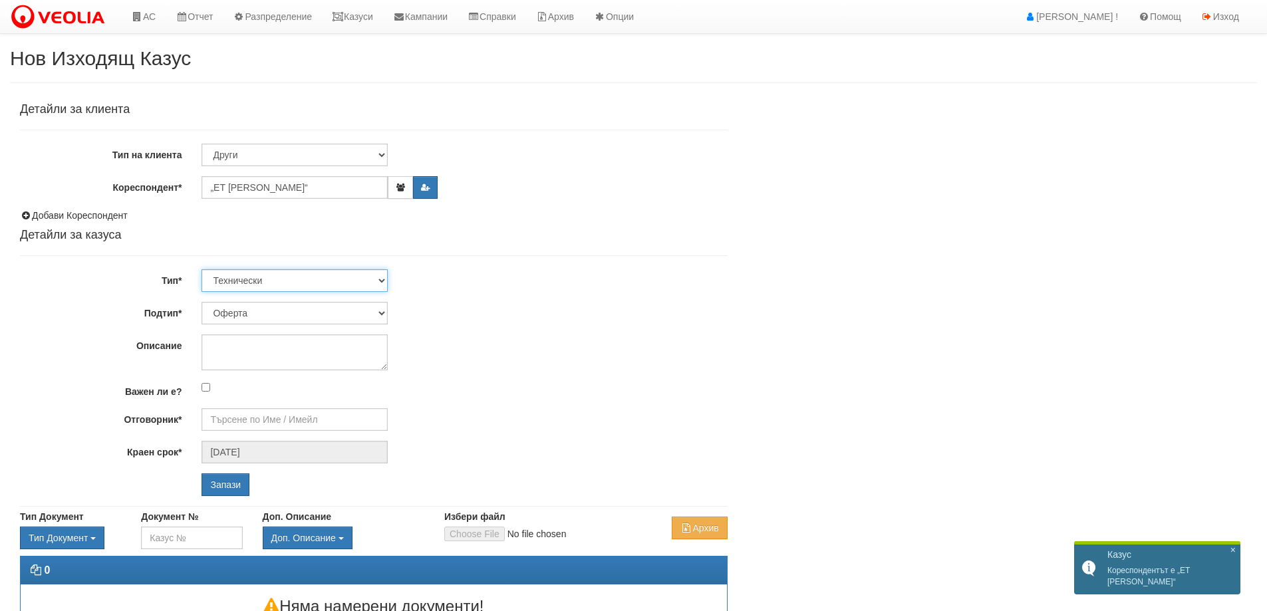
click at [275, 281] on select "Технически ФТС Търговски Административен Производствен Експлоатационен Финансов…" at bounding box center [295, 280] width 186 height 23
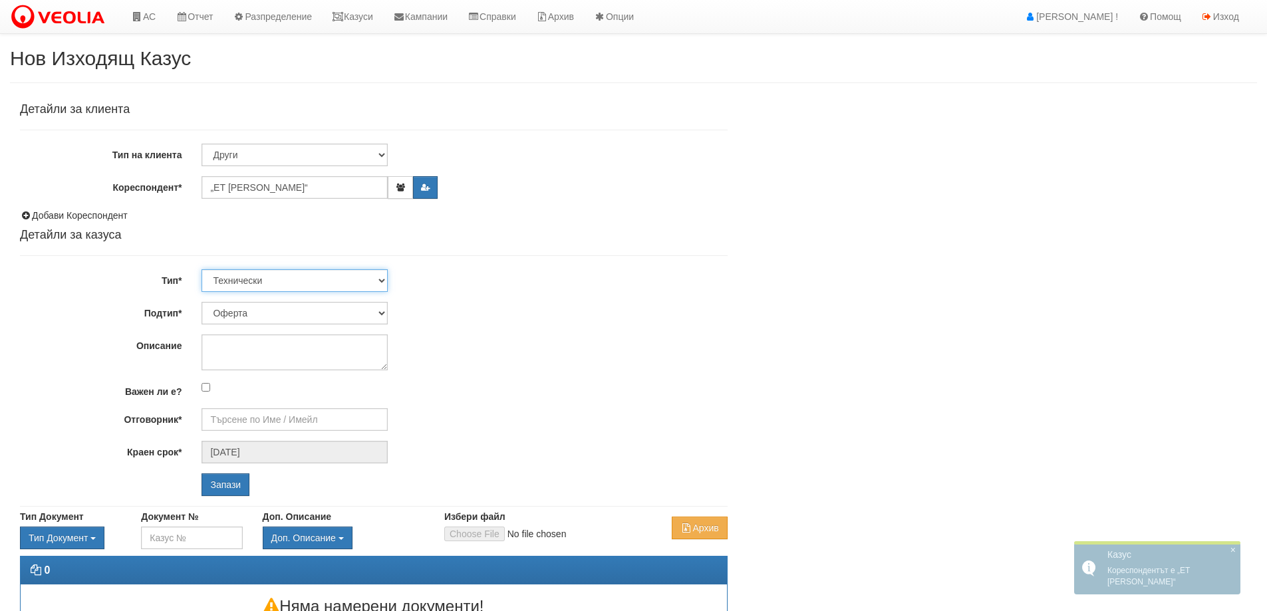
click at [275, 281] on select "Технически ФТС Търговски Административен Производствен Експлоатационен Финансов…" at bounding box center [295, 280] width 186 height 23
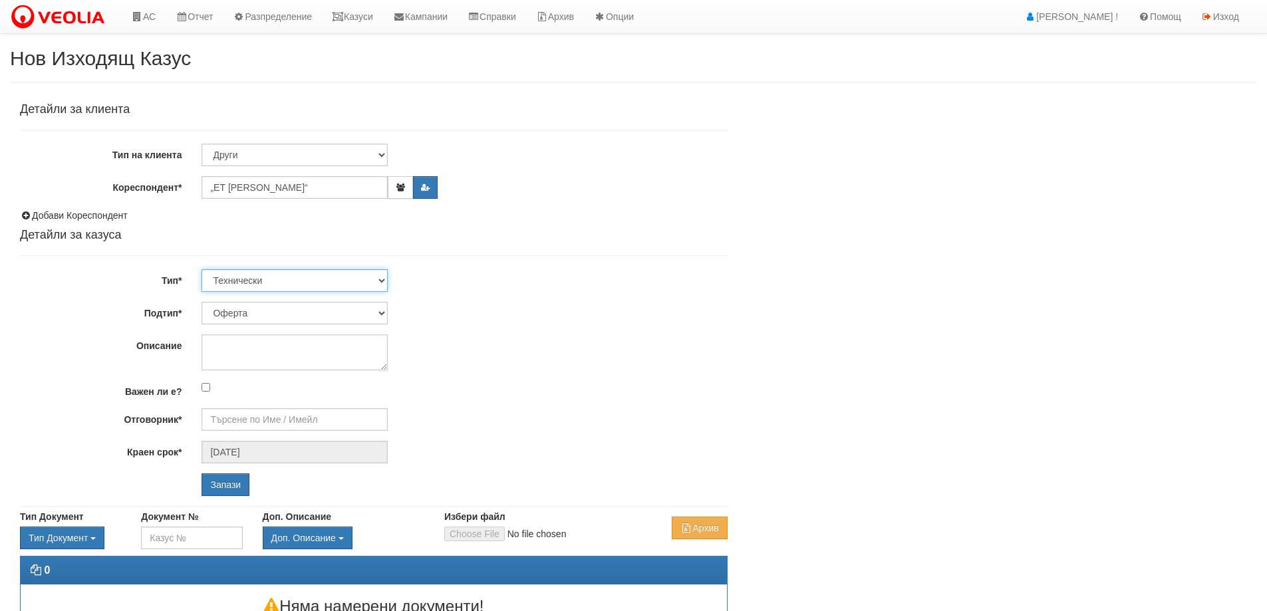
click at [271, 284] on select "Технически ФТС Търговски Административен Производствен Експлоатационен Финансов…" at bounding box center [295, 280] width 186 height 23
select select "3"
click at [202, 269] on select "Технически ФТС Търговски Административен Производствен Експлоатационен Финансов…" at bounding box center [295, 280] width 186 height 23
click at [269, 317] on select "Писмо Възлагателно писмо Придружително писмо Доклад Уведомление Декларация Заяв…" at bounding box center [295, 313] width 186 height 23
select select "Възлагателно писмо"
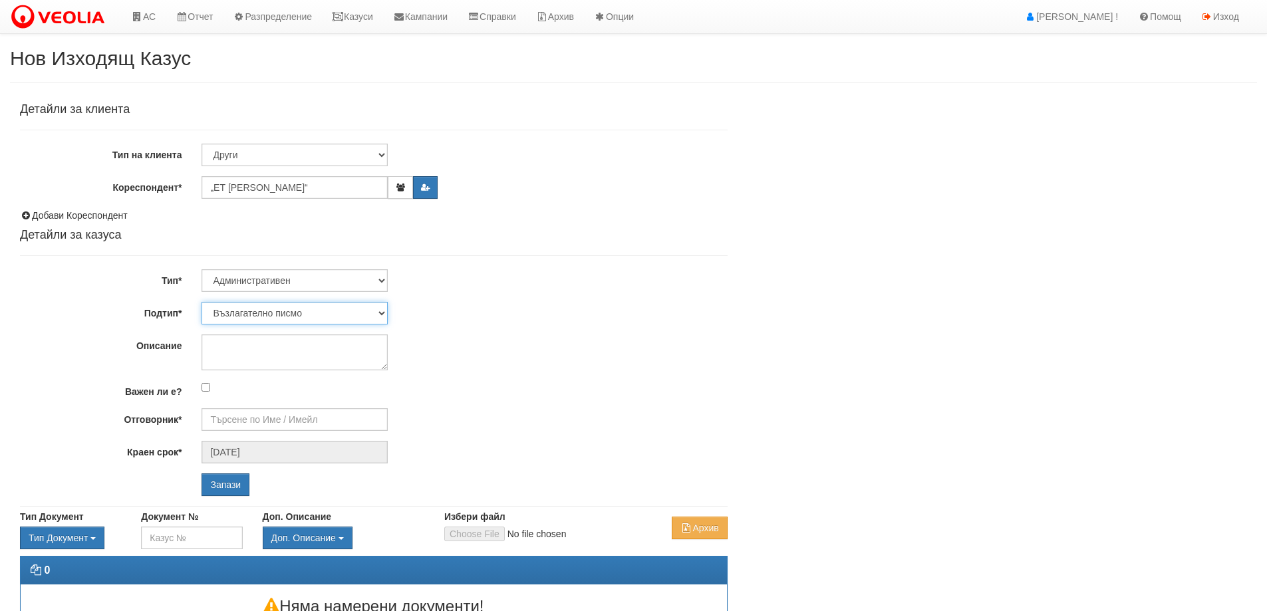
click at [202, 302] on select "Писмо Възлагателно писмо Придружително писмо Доклад Уведомление Декларация Заяв…" at bounding box center [295, 313] width 186 height 23
click at [277, 347] on textarea "Описание" at bounding box center [295, 353] width 186 height 36
paste textarea "Авариен ремонт на топлопровод до блок 144 вход 9"
type textarea "Авариен ремонт на топлопровод до блок 144 вход 9"
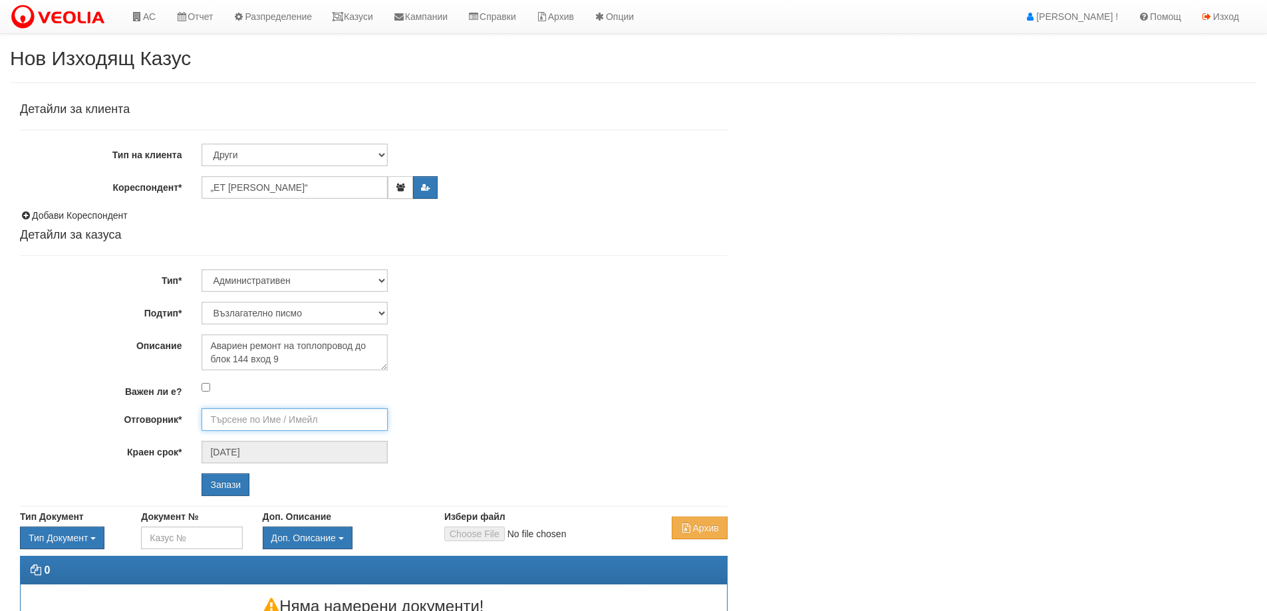
click at [234, 420] on input "Отговорник*" at bounding box center [295, 419] width 186 height 23
click at [302, 445] on div "[PERSON_NAME] - Технически" at bounding box center [582, 440] width 758 height 17
type input "[PERSON_NAME] - Технически"
click at [229, 488] on input "Запази" at bounding box center [226, 485] width 48 height 23
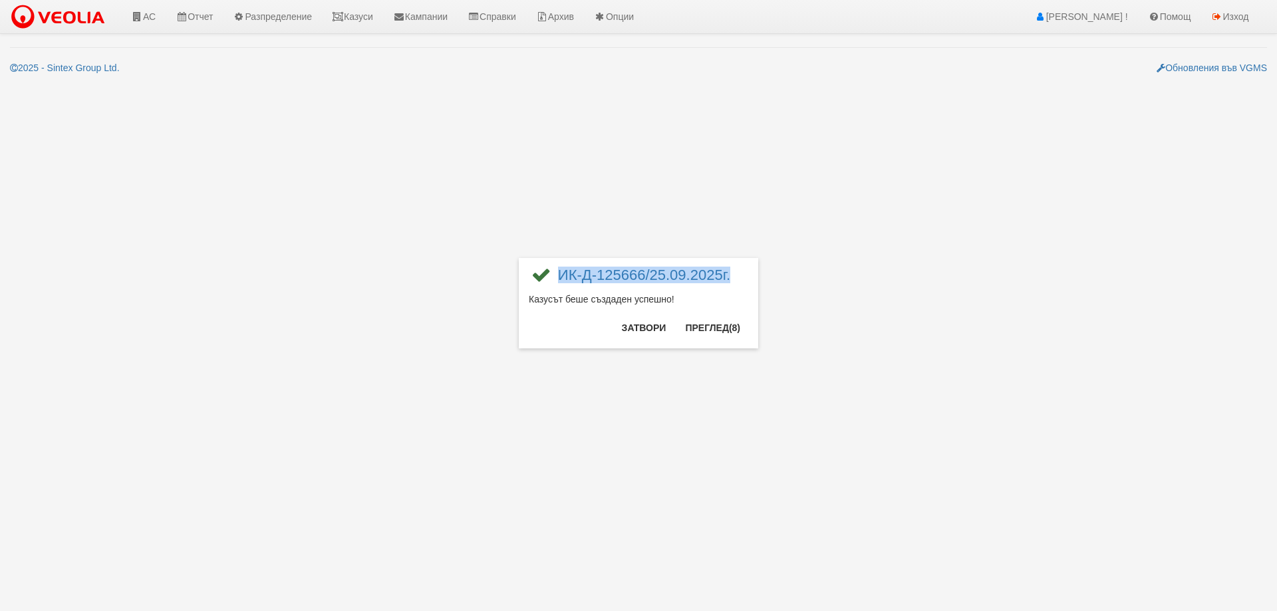
drag, startPoint x: 740, startPoint y: 276, endPoint x: 556, endPoint y: 277, distance: 184.3
click at [556, 277] on div "ИК-Д-125666/25.09.2025г." at bounding box center [639, 280] width 220 height 25
copy link "ИК-Д-125666/25.09.2025г."
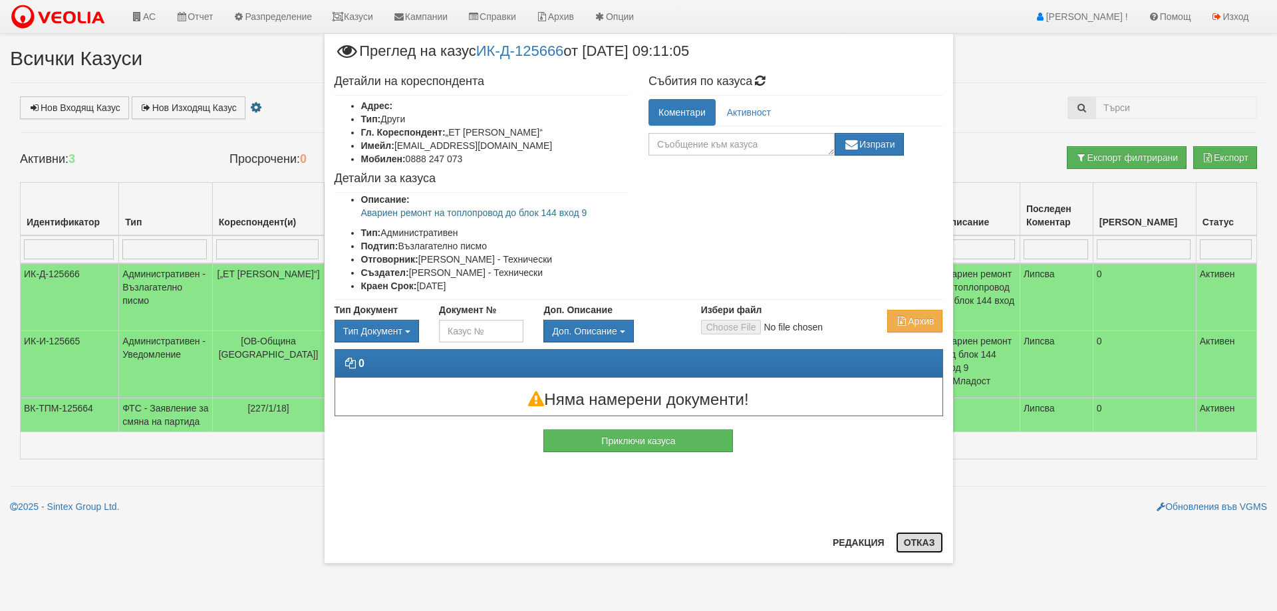
click at [931, 546] on button "Отказ" at bounding box center [919, 542] width 47 height 21
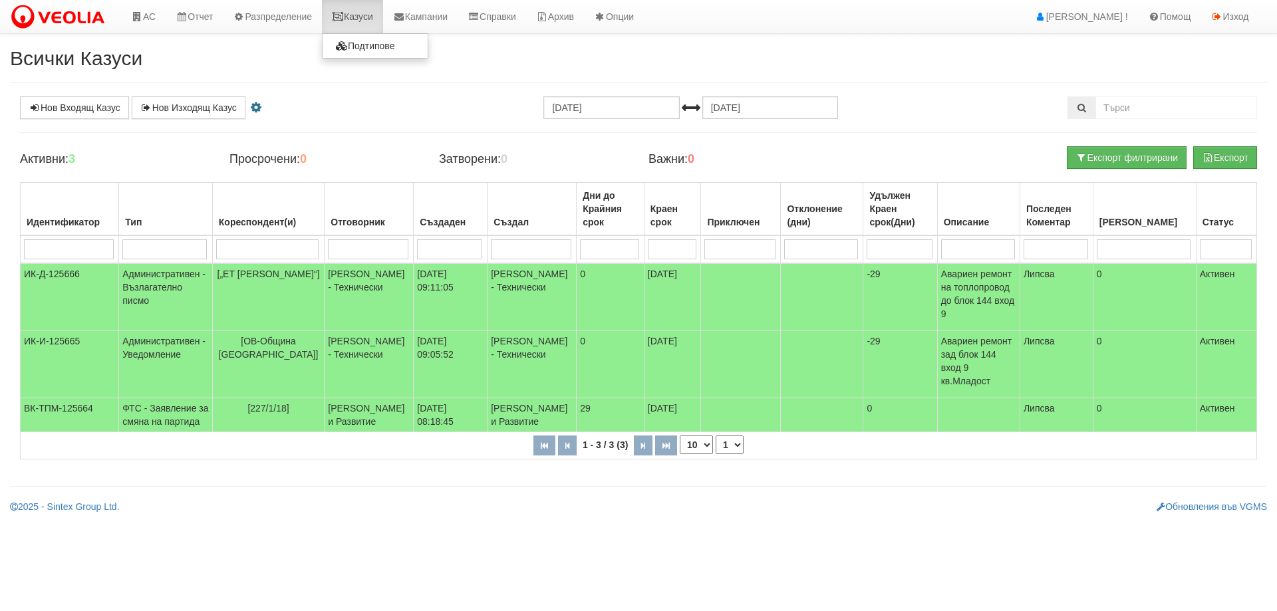
click at [355, 16] on link "Казуси" at bounding box center [352, 16] width 61 height 33
